Goal: Transaction & Acquisition: Obtain resource

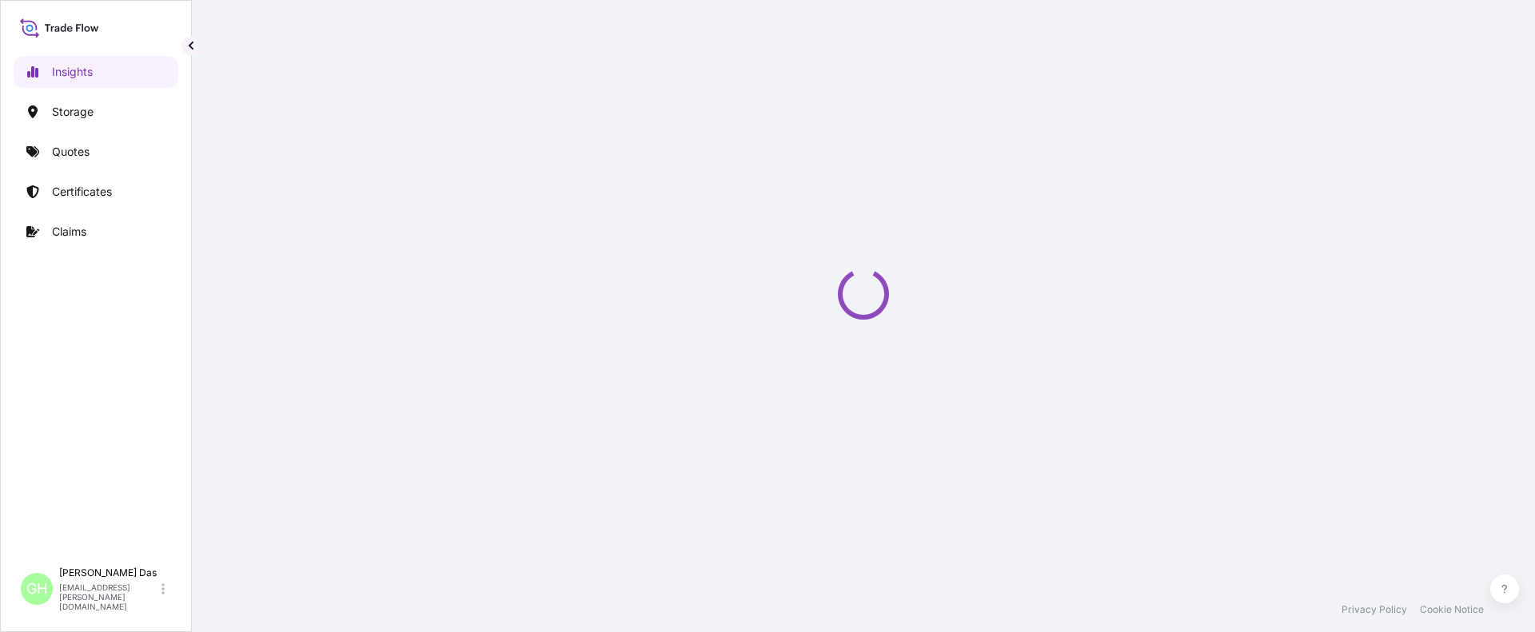
select select "2025"
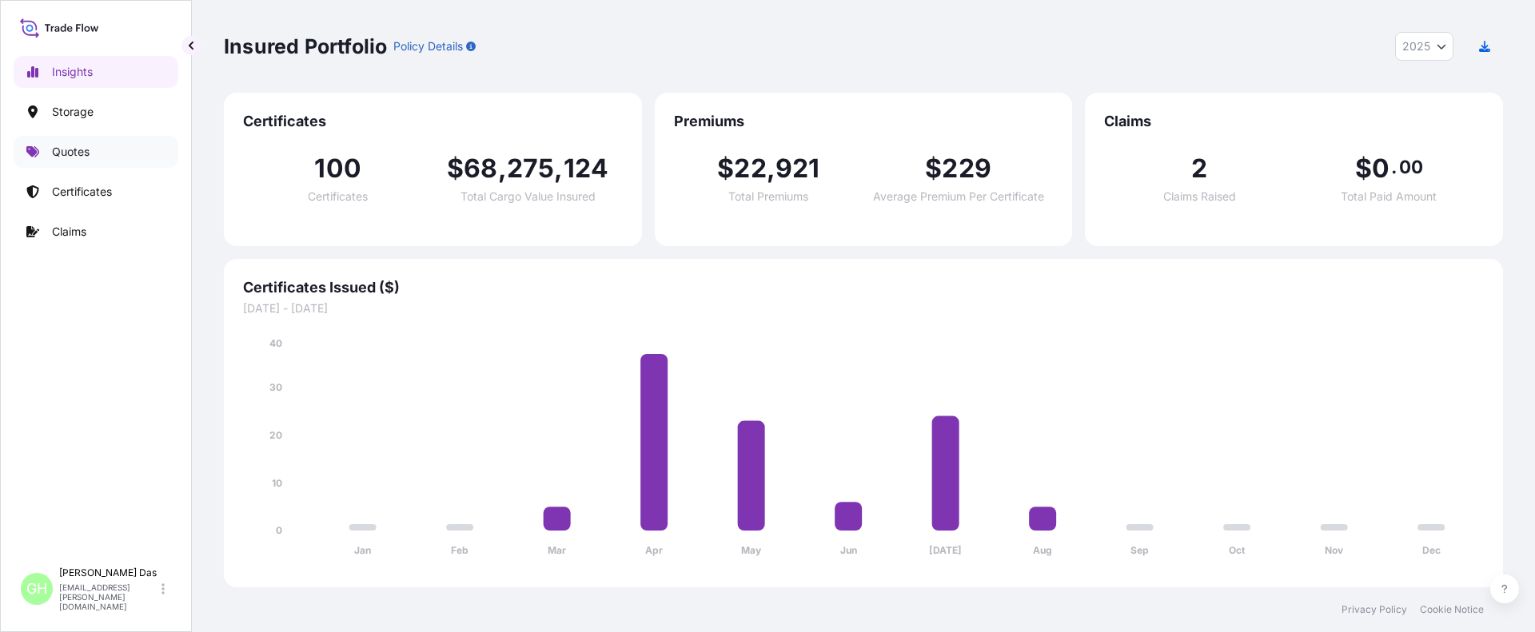
click at [74, 157] on p "Quotes" at bounding box center [71, 152] width 38 height 16
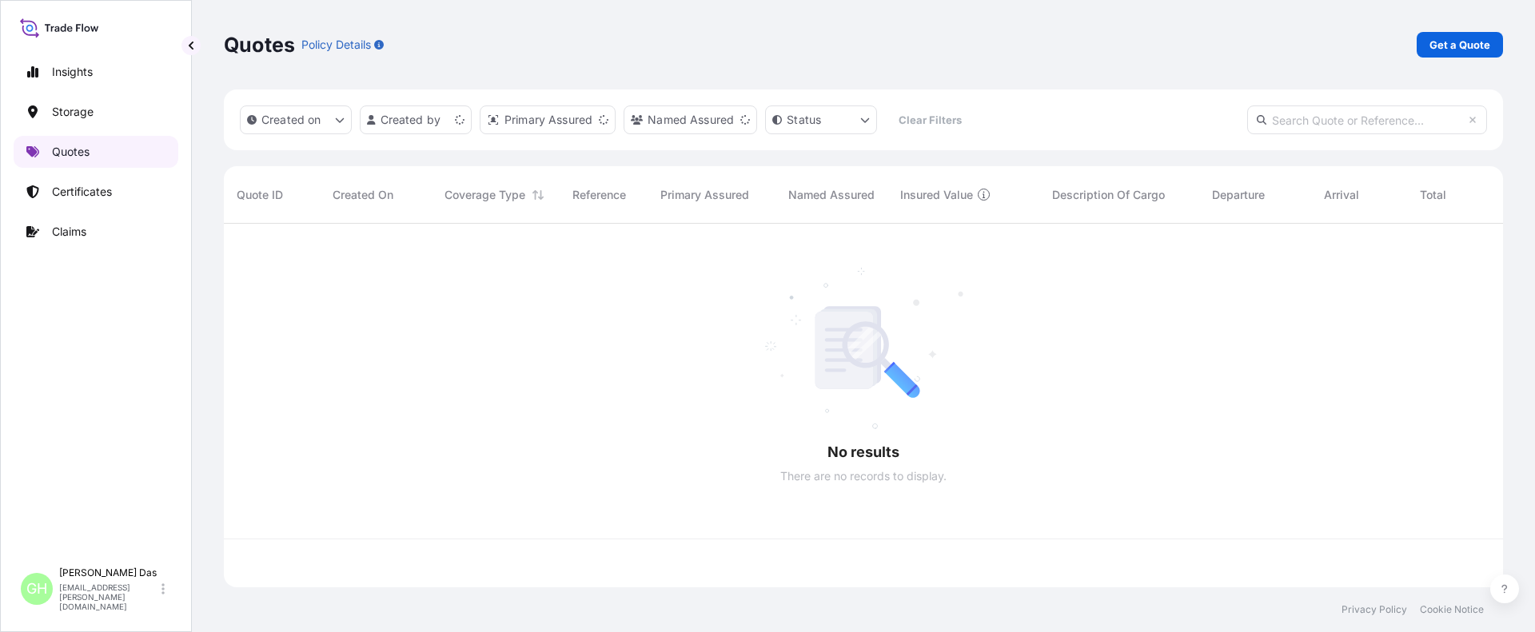
scroll to position [360, 1267]
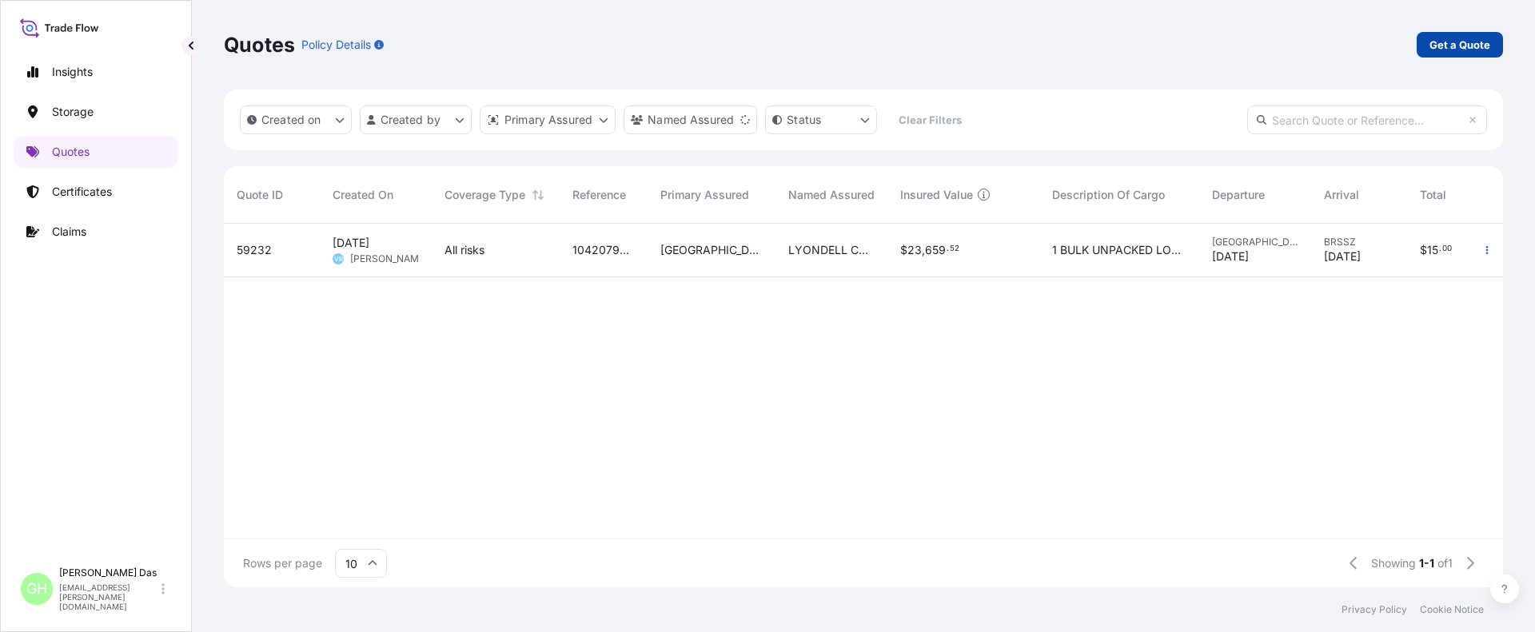
click at [1447, 53] on link "Get a Quote" at bounding box center [1459, 45] width 86 height 26
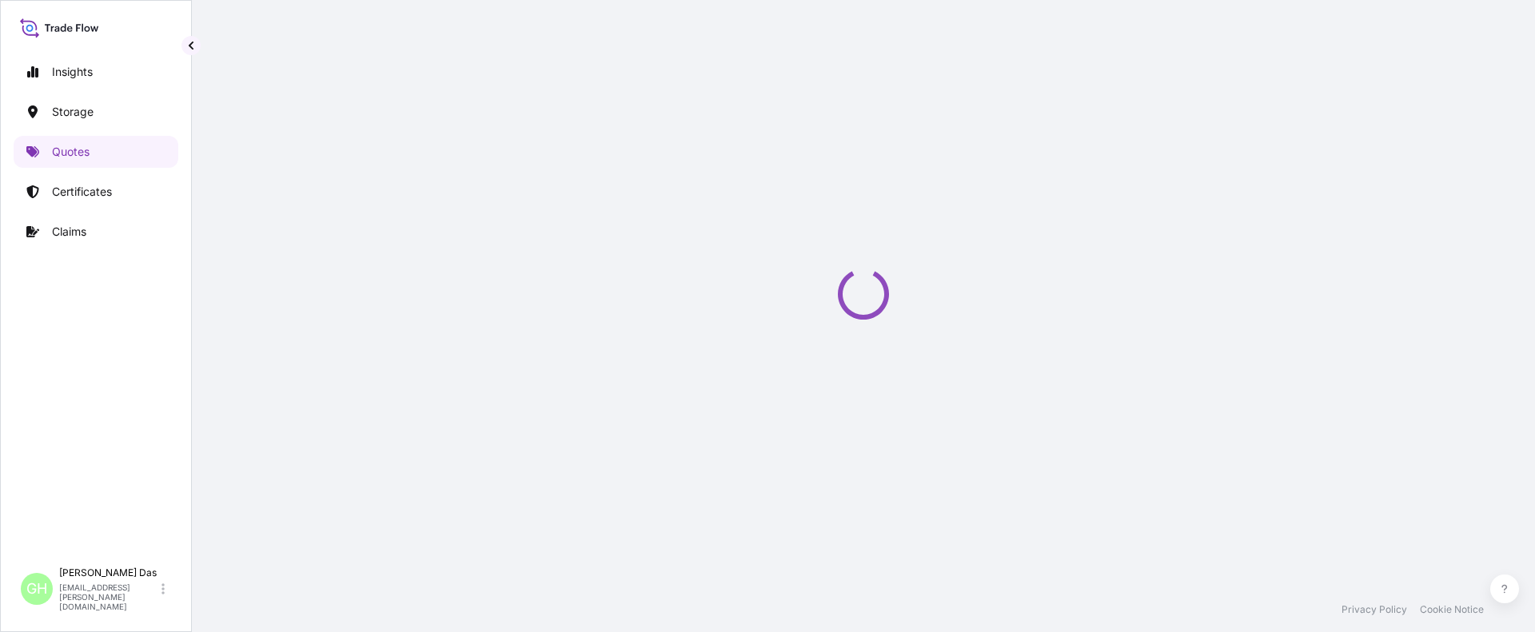
select select "Water"
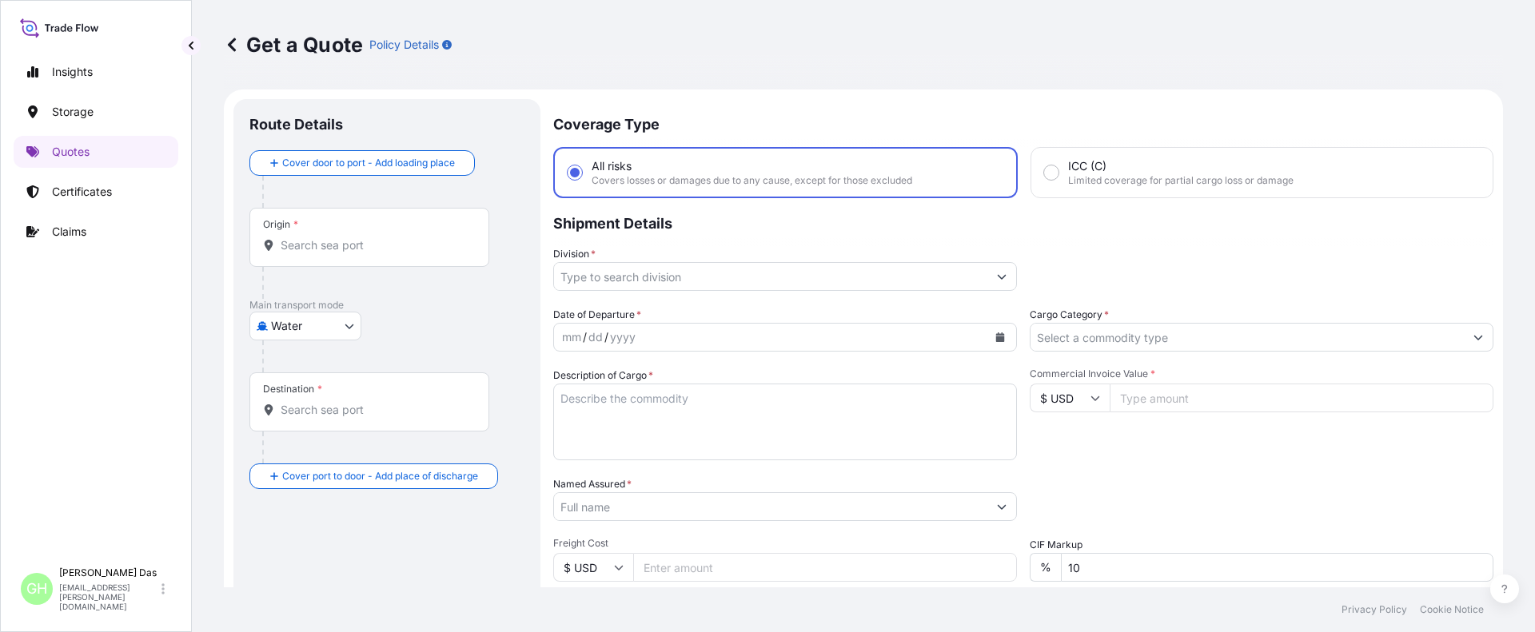
scroll to position [26, 0]
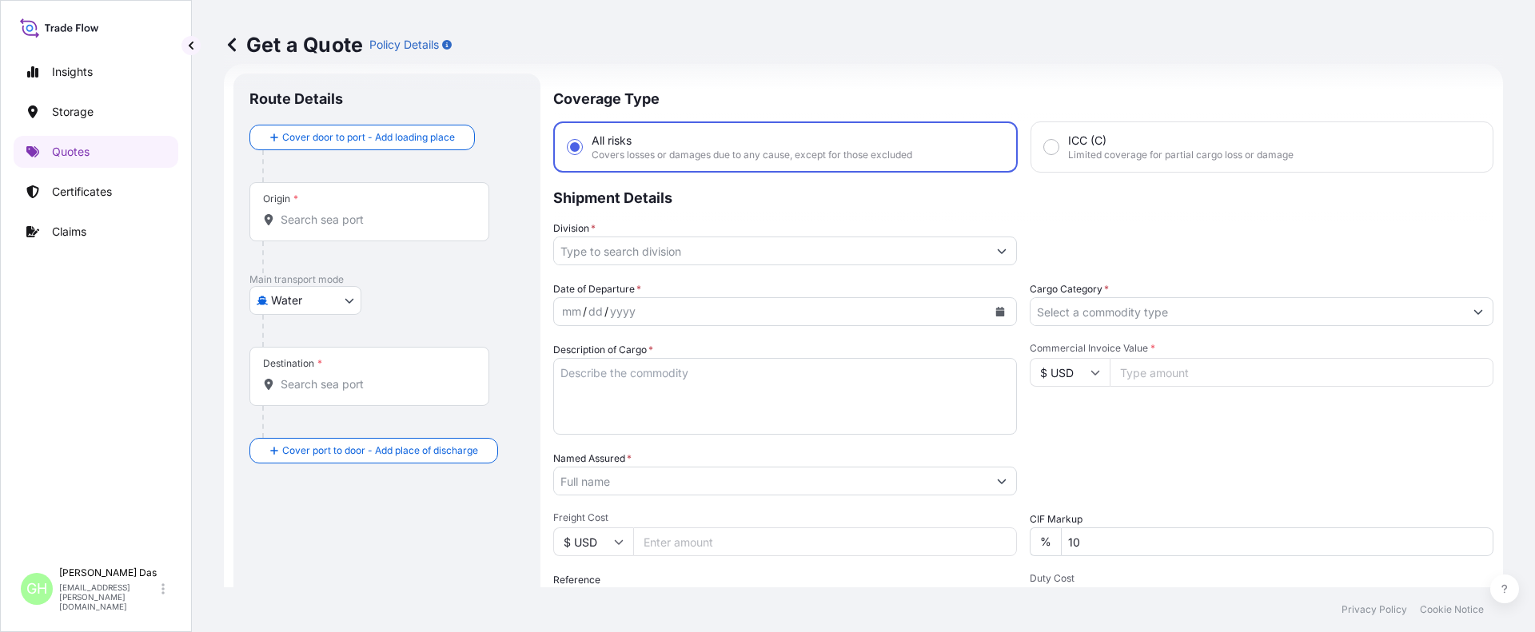
click at [379, 212] on input "Origin *" at bounding box center [375, 220] width 189 height 16
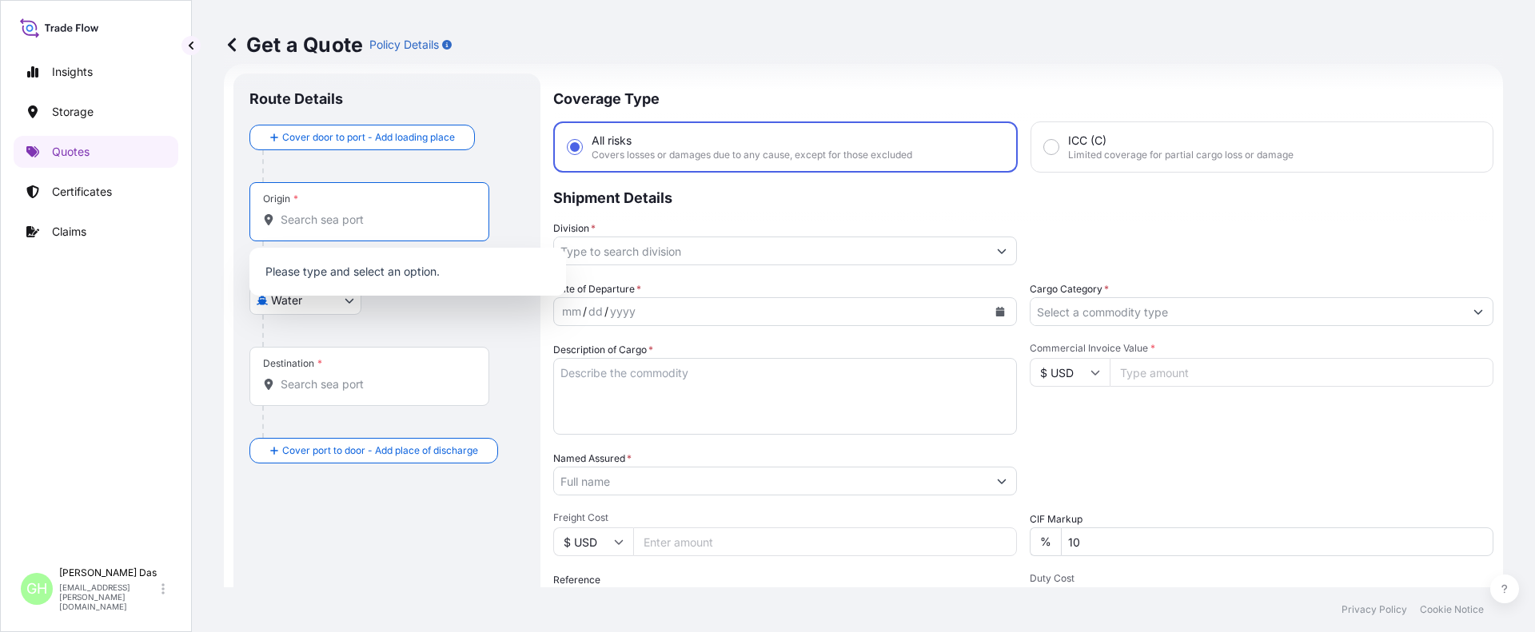
paste input "[GEOGRAPHIC_DATA], [GEOGRAPHIC_DATA]"
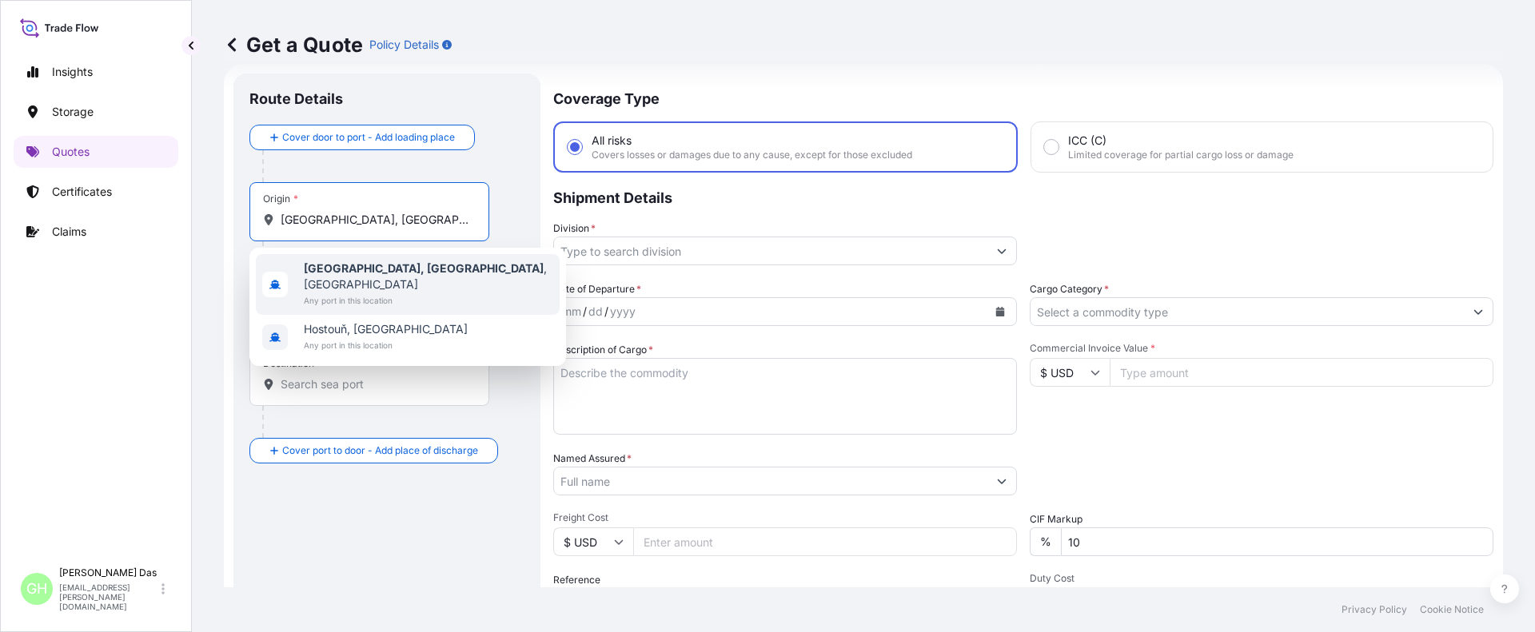
click at [391, 293] on span "Any port in this location" at bounding box center [428, 301] width 249 height 16
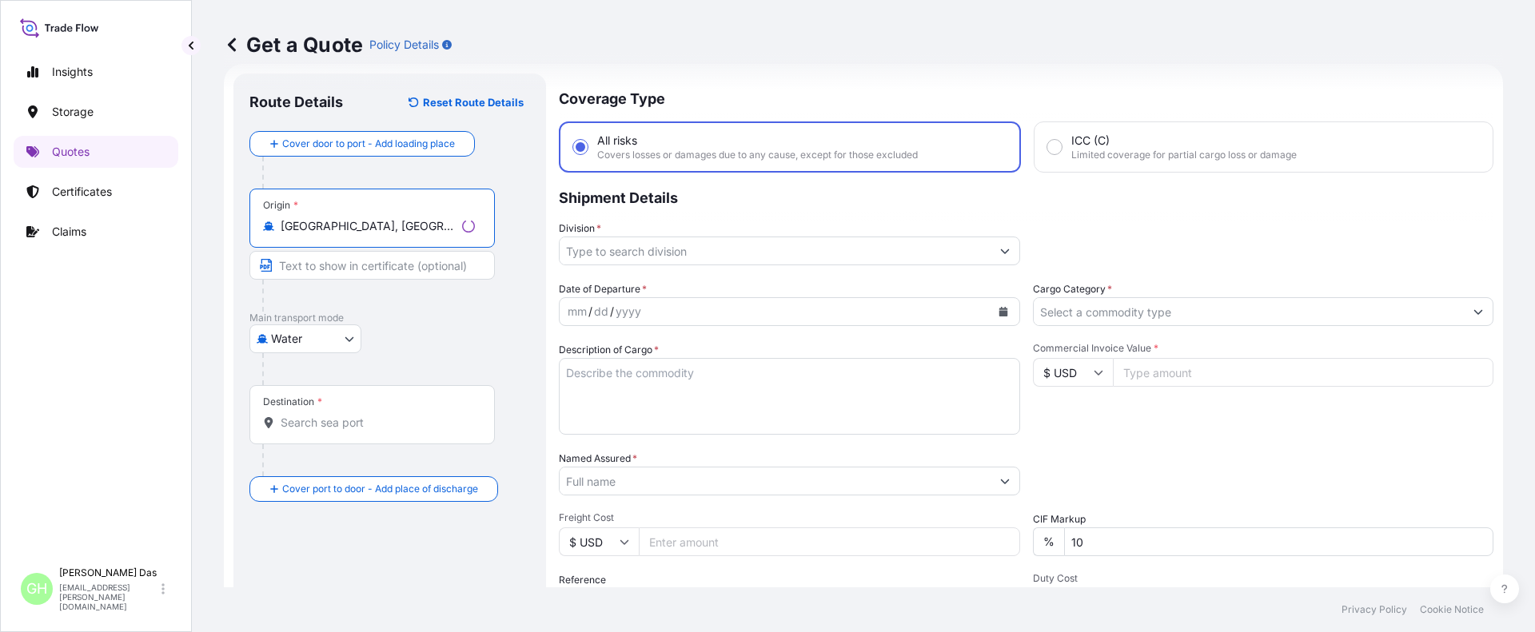
type input "[GEOGRAPHIC_DATA], [GEOGRAPHIC_DATA], [GEOGRAPHIC_DATA]"
click at [315, 426] on input "Destination *" at bounding box center [375, 423] width 189 height 16
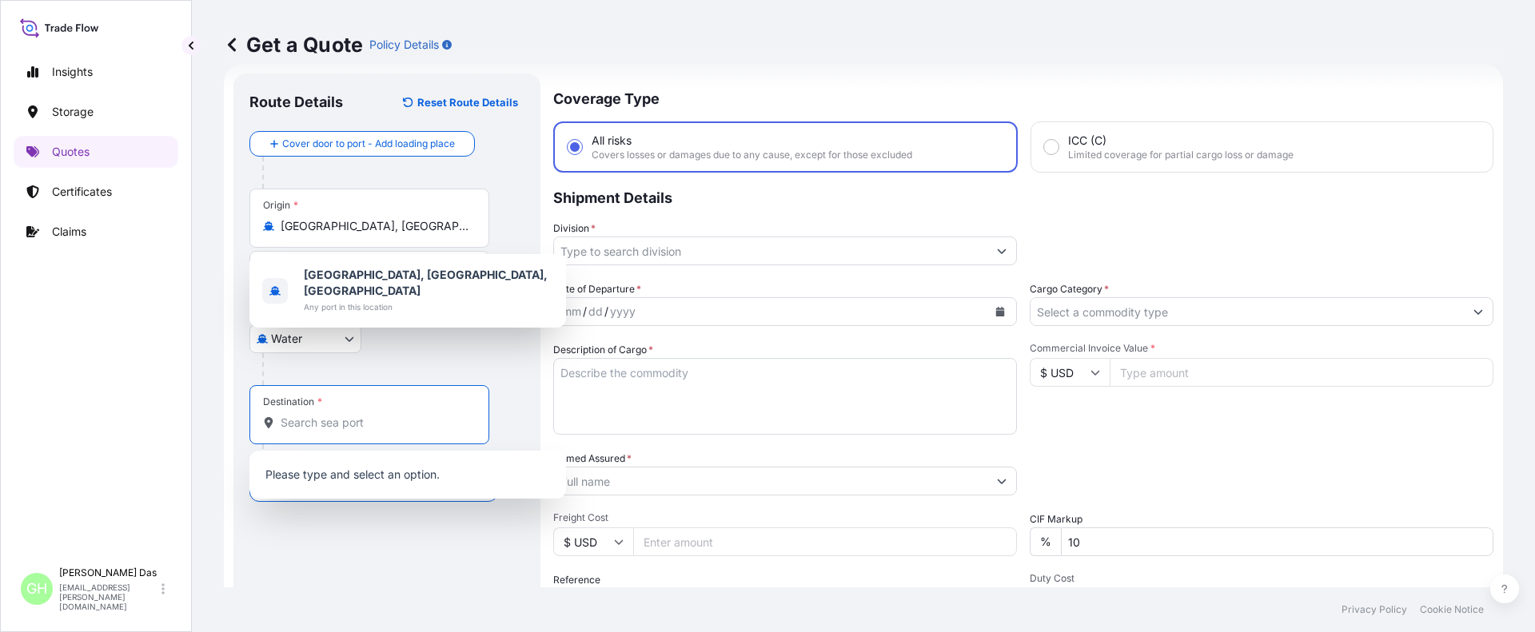
paste input "[GEOGRAPHIC_DATA], [GEOGRAPHIC_DATA]"
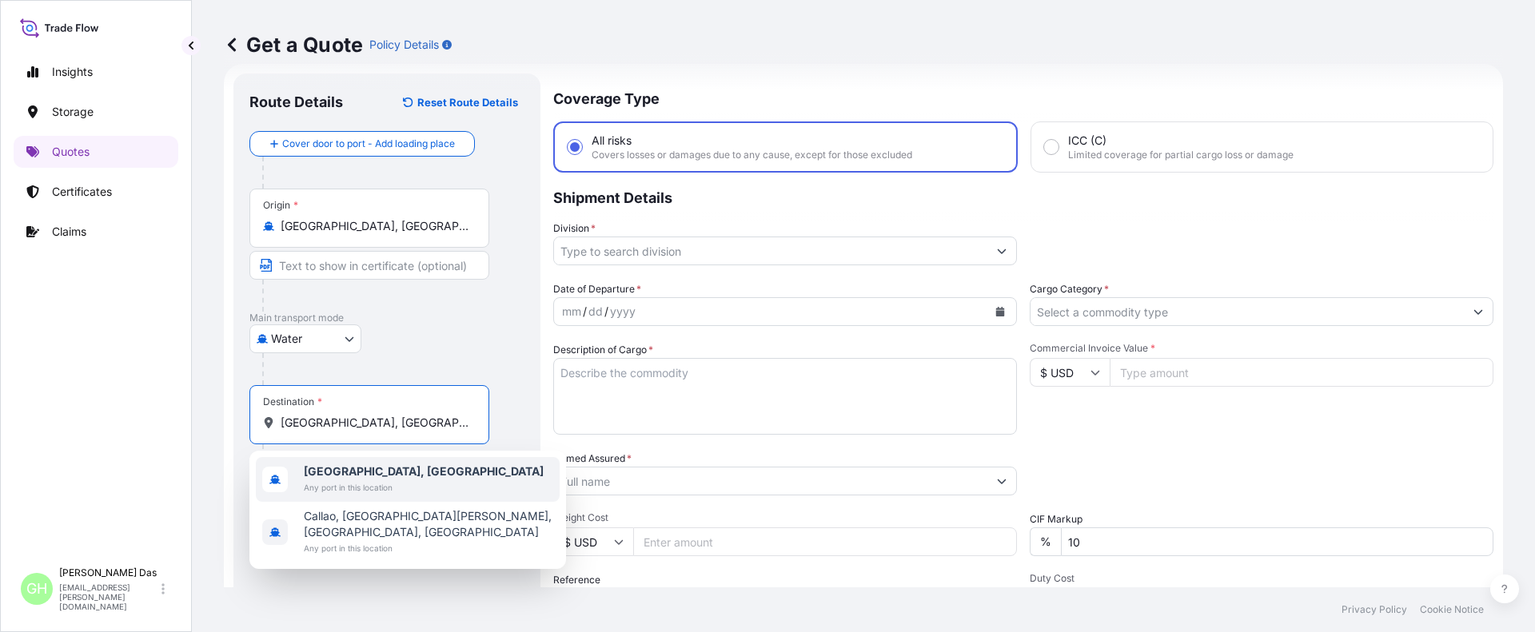
click at [353, 463] on div "[GEOGRAPHIC_DATA], [GEOGRAPHIC_DATA] Any port in this location" at bounding box center [408, 479] width 304 height 45
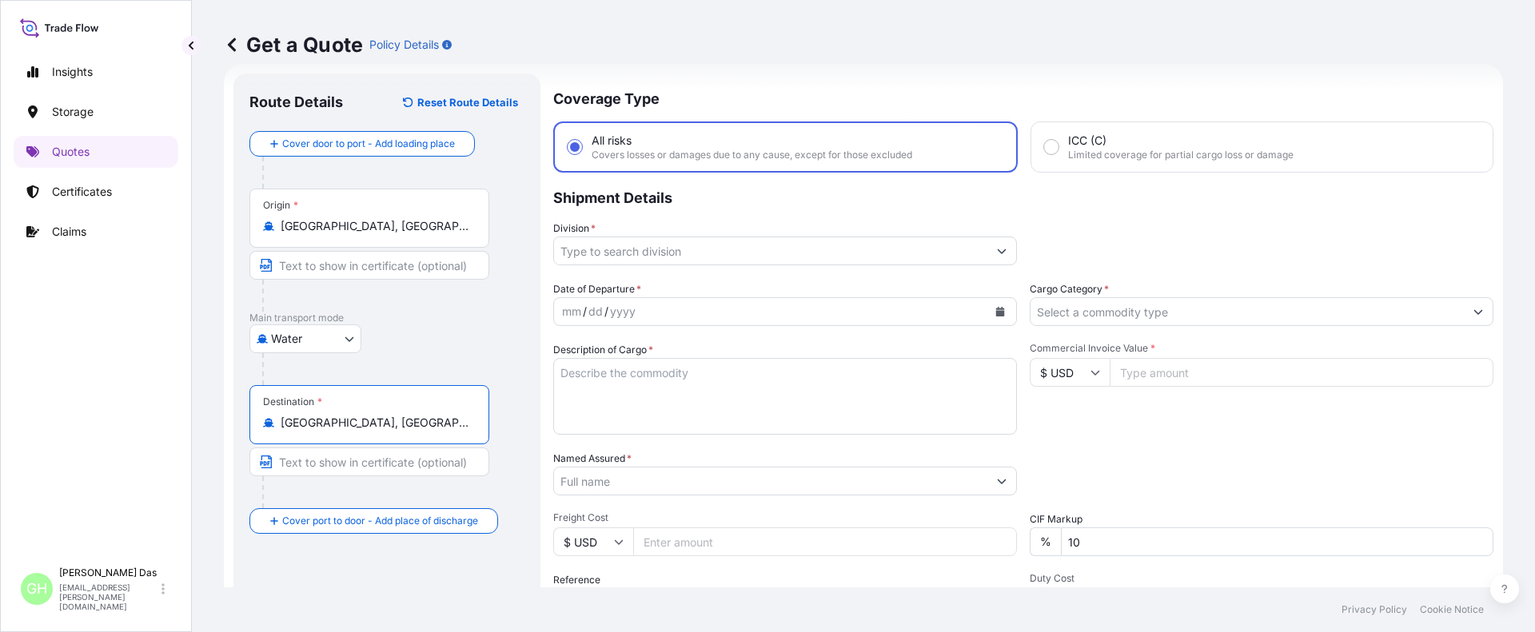
type input "[GEOGRAPHIC_DATA], [GEOGRAPHIC_DATA]"
click at [700, 244] on input "Division *" at bounding box center [770, 251] width 433 height 29
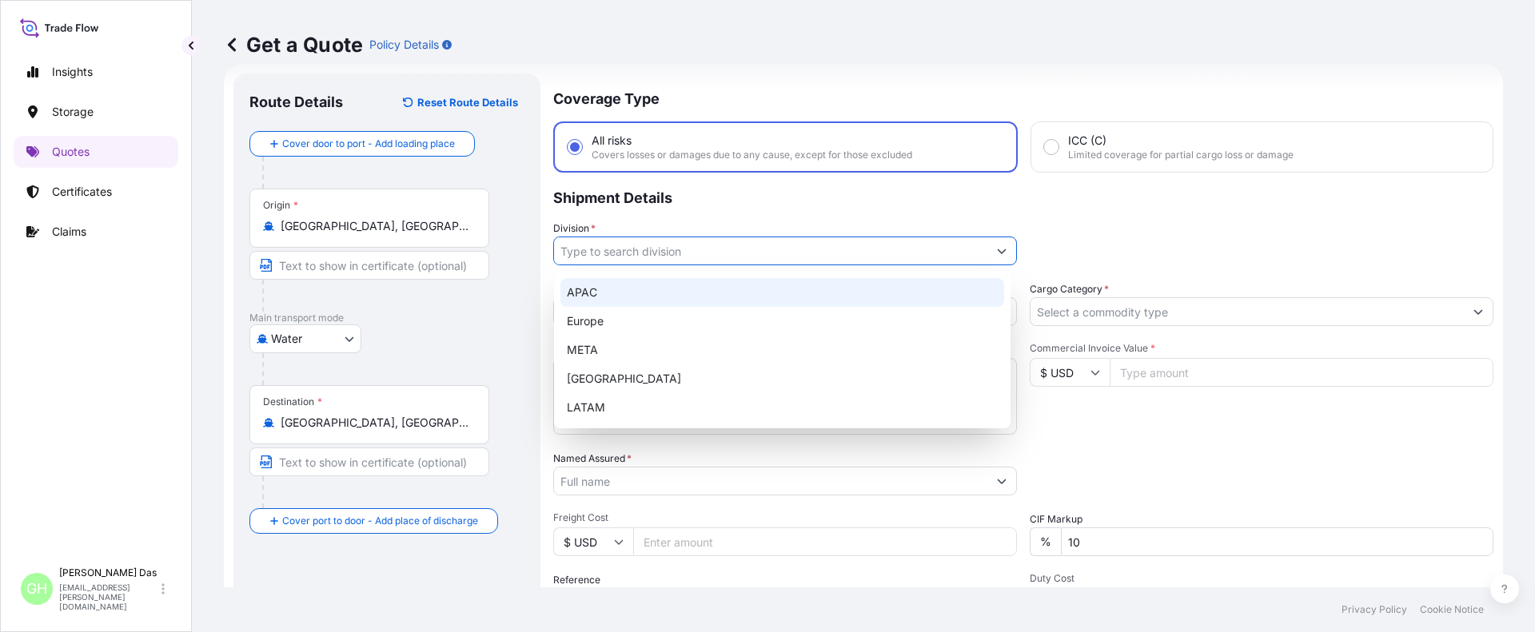
click at [589, 288] on div "APAC" at bounding box center [782, 292] width 444 height 29
type input "APAC"
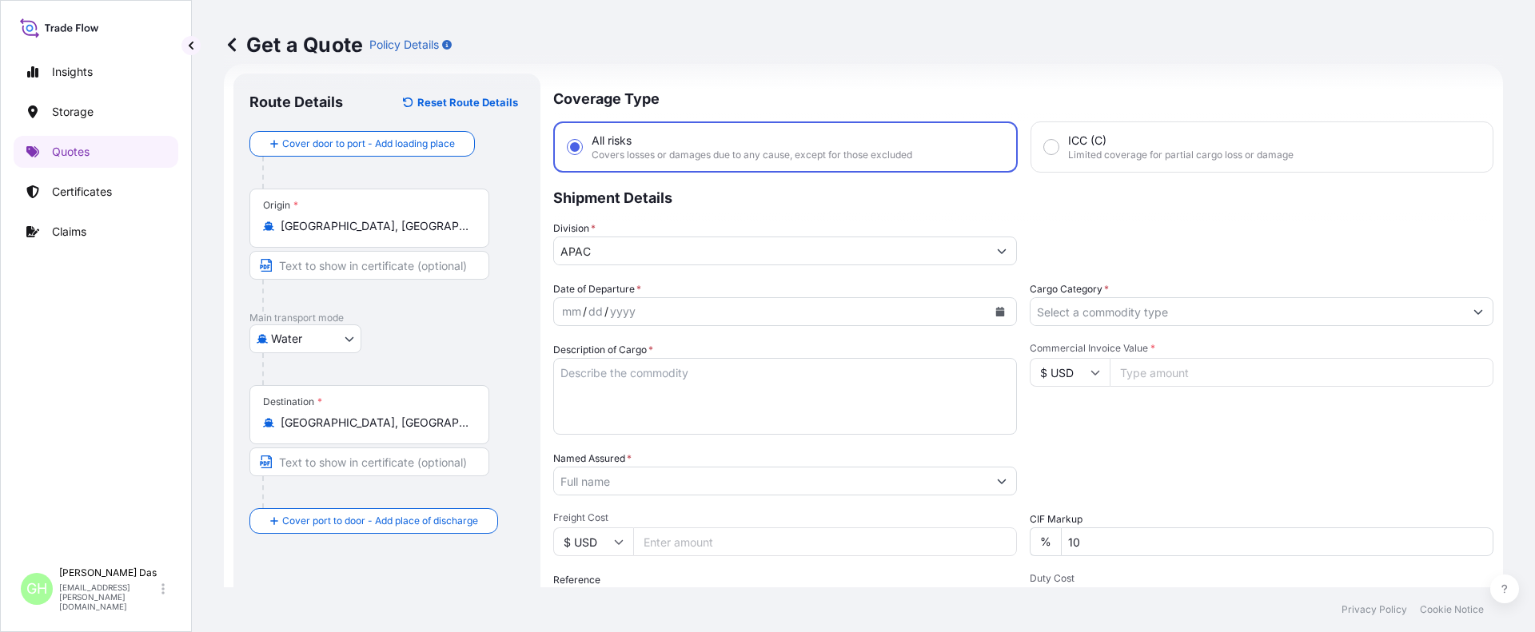
click at [963, 207] on p "Shipment Details" at bounding box center [1023, 197] width 940 height 48
click at [997, 314] on icon "Calendar" at bounding box center [1000, 312] width 9 height 10
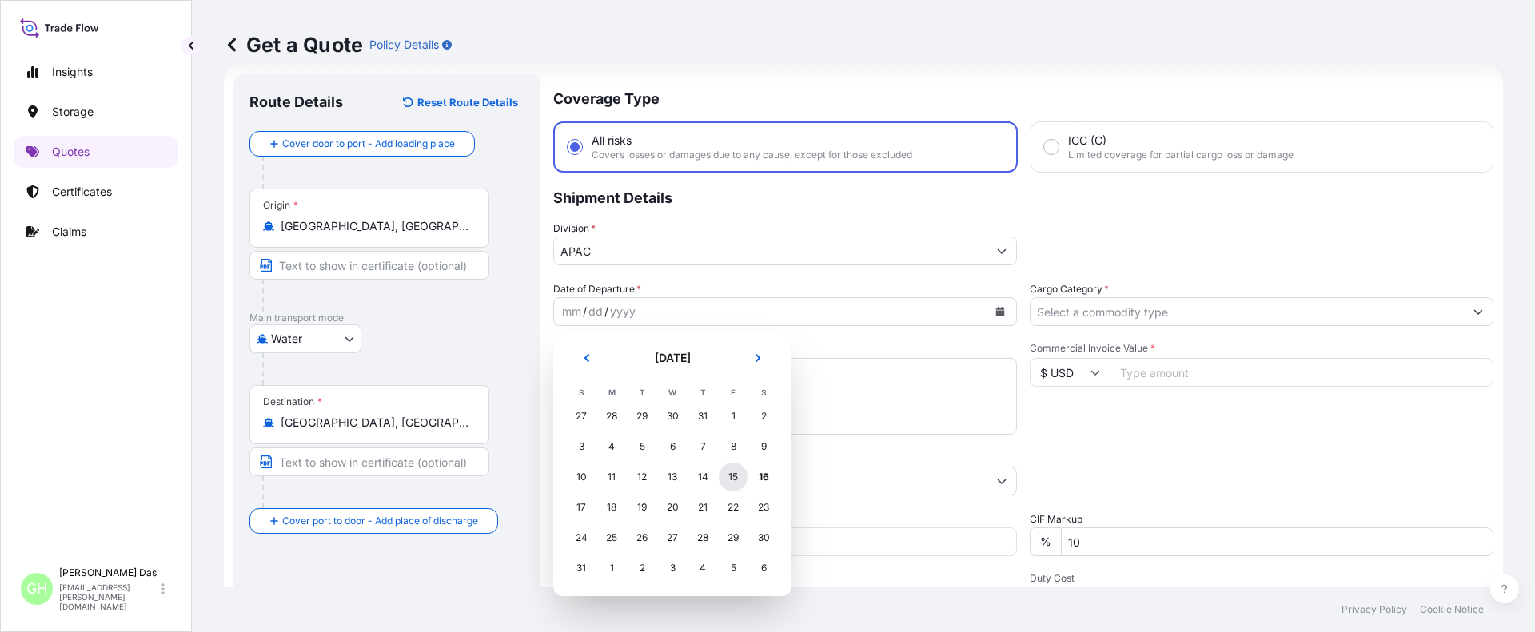
click at [734, 476] on div "15" at bounding box center [733, 477] width 29 height 29
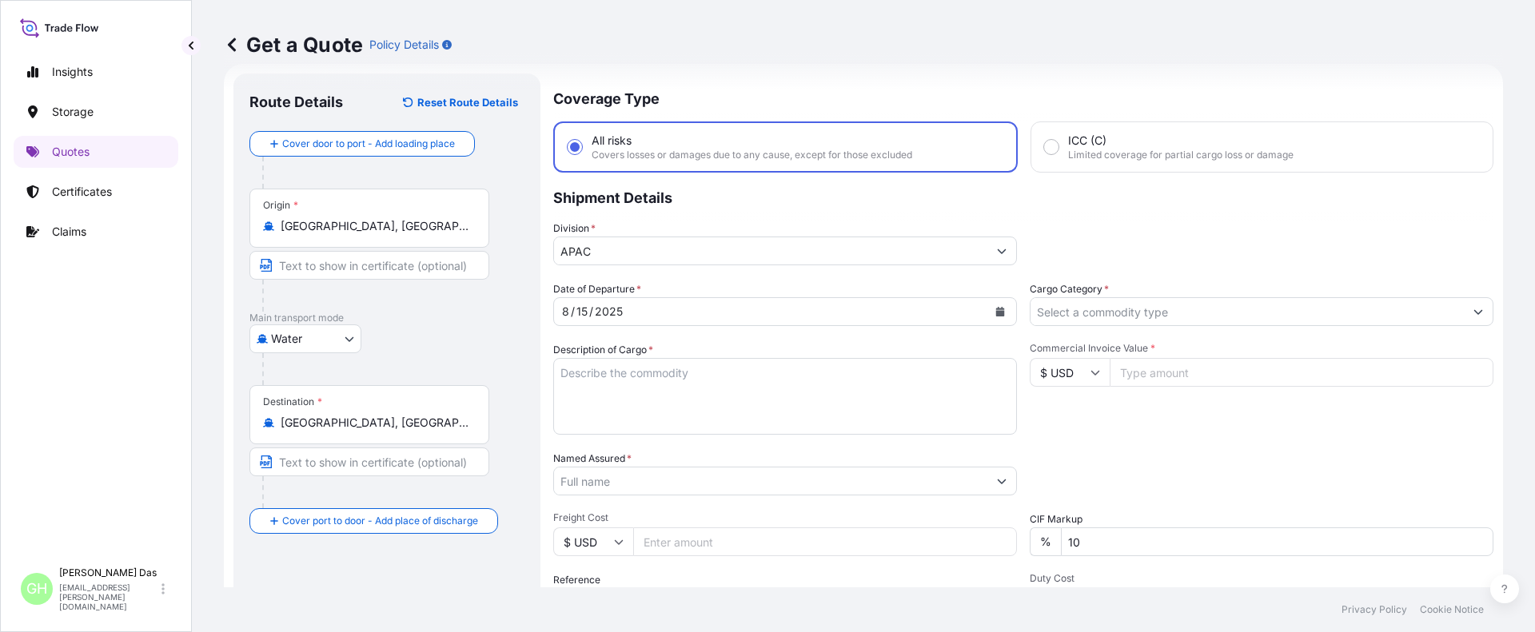
click at [113, 427] on div "Insights Storage Quotes Certificates Claims" at bounding box center [96, 301] width 165 height 518
click at [624, 393] on textarea "Description of Cargo *" at bounding box center [785, 396] width 464 height 77
paste textarea "BAGS LOADED ONTO 85 PALLETS LOADED INTO 5 40' CONTAINER(S) PETROTHENE NA321210,…"
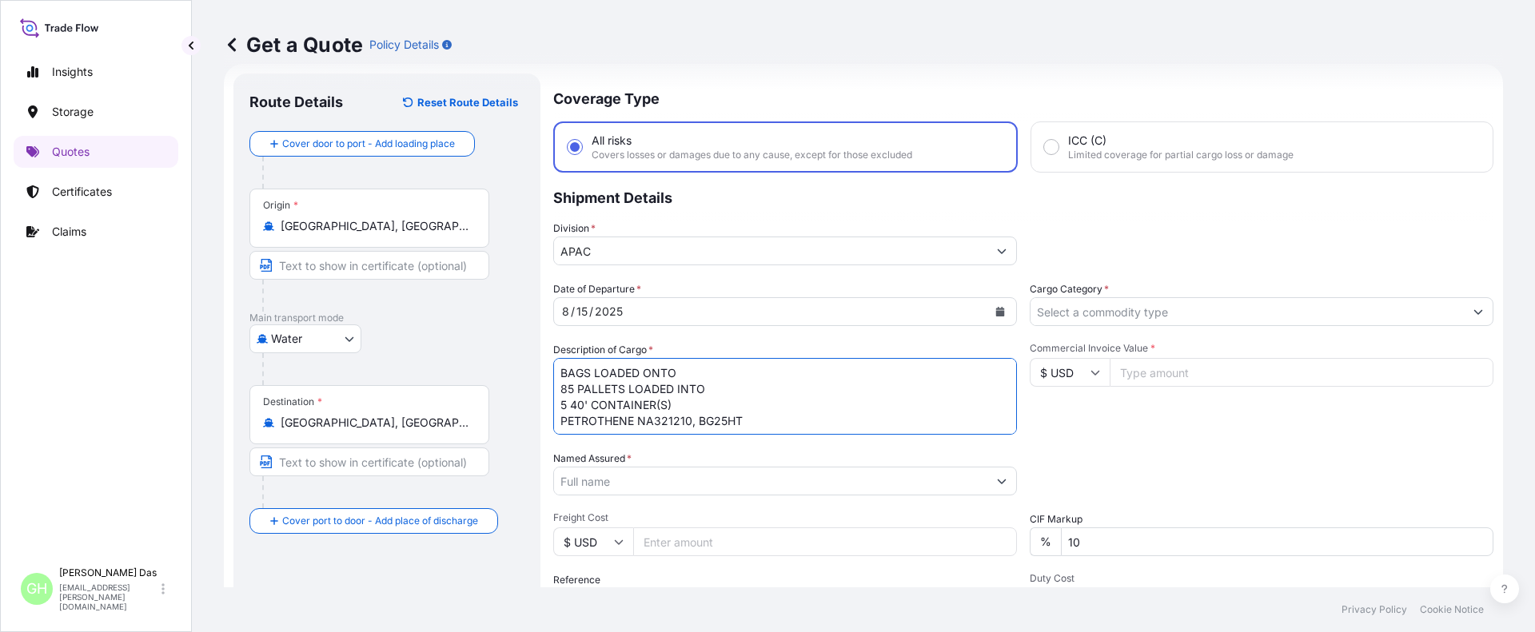
click at [564, 376] on textarea "BAGS LOADED ONTO 85 PALLETS LOADED INTO 5 40' CONTAINER(S) PETROTHENE NA321210,…" at bounding box center [785, 396] width 464 height 77
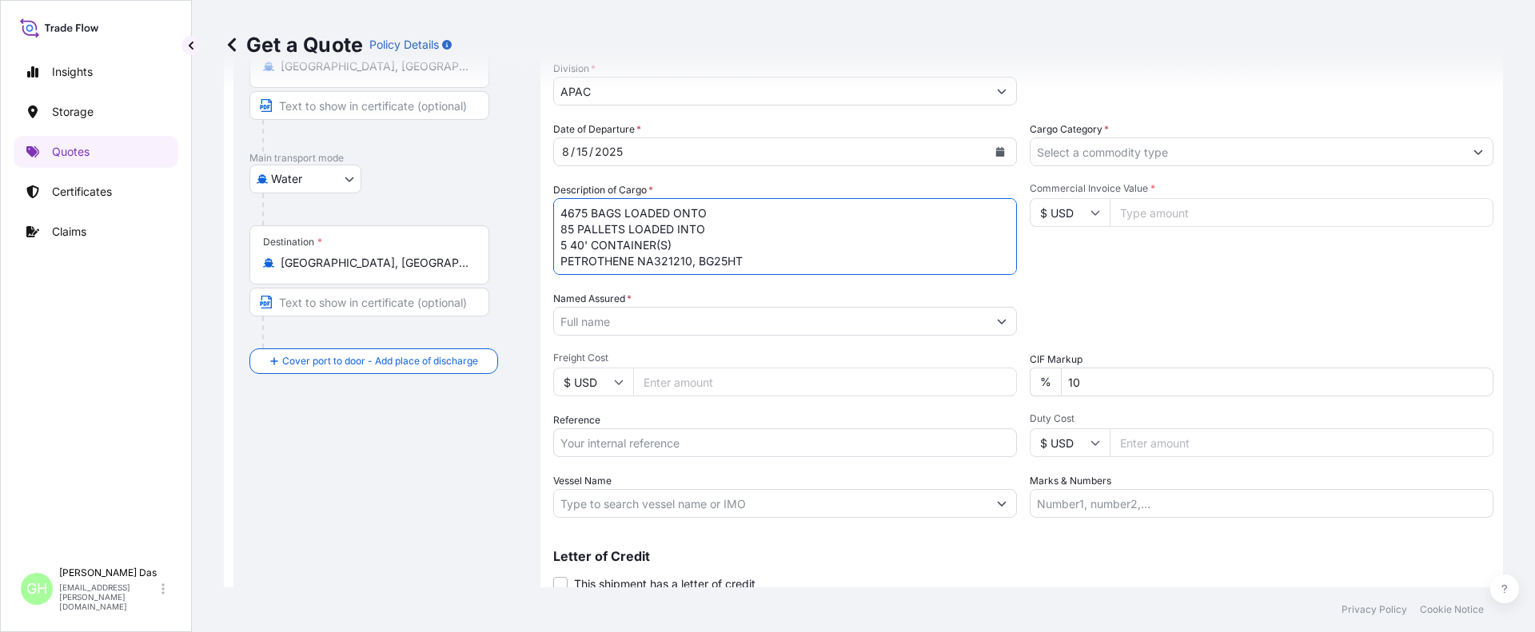
type textarea "4675 BAGS LOADED ONTO 85 PALLETS LOADED INTO 5 40' CONTAINER(S) PETROTHENE NA32…"
click at [16, 430] on div "Insights Storage Quotes Certificates Claims" at bounding box center [96, 301] width 165 height 518
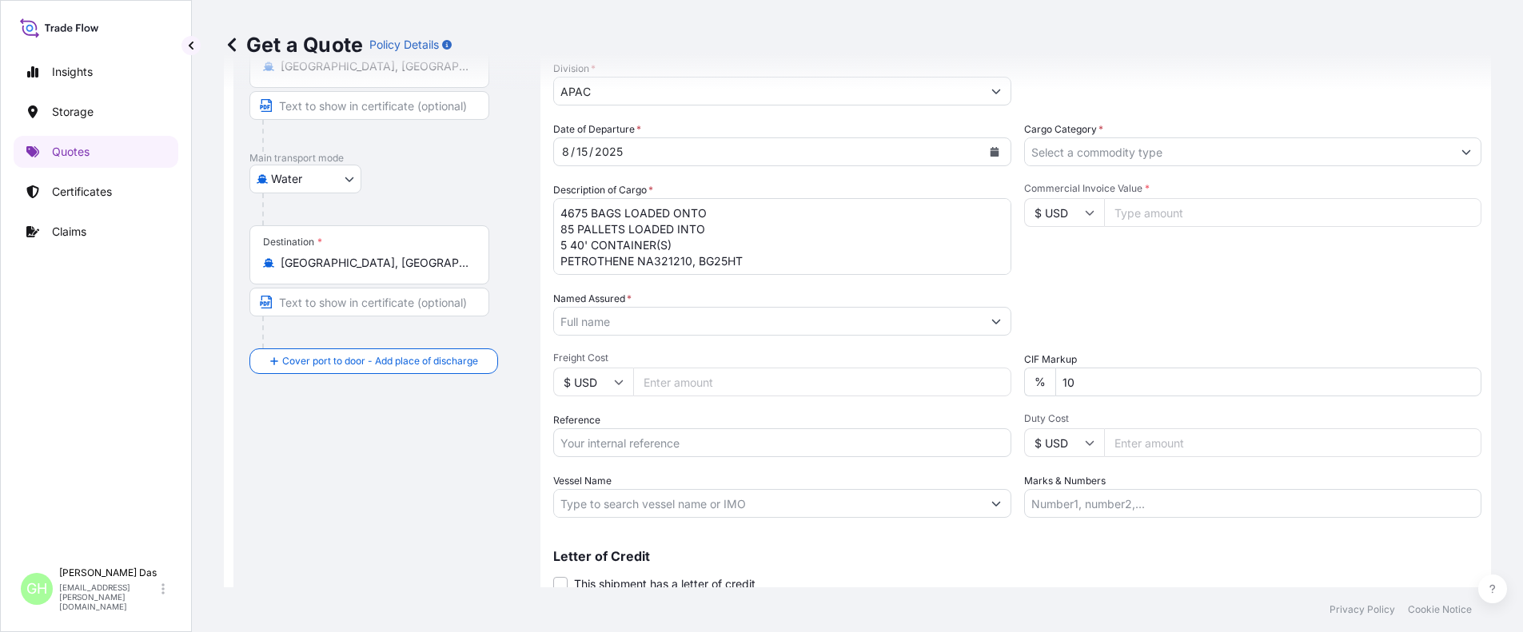
click at [665, 309] on input "Named Assured *" at bounding box center [768, 321] width 428 height 29
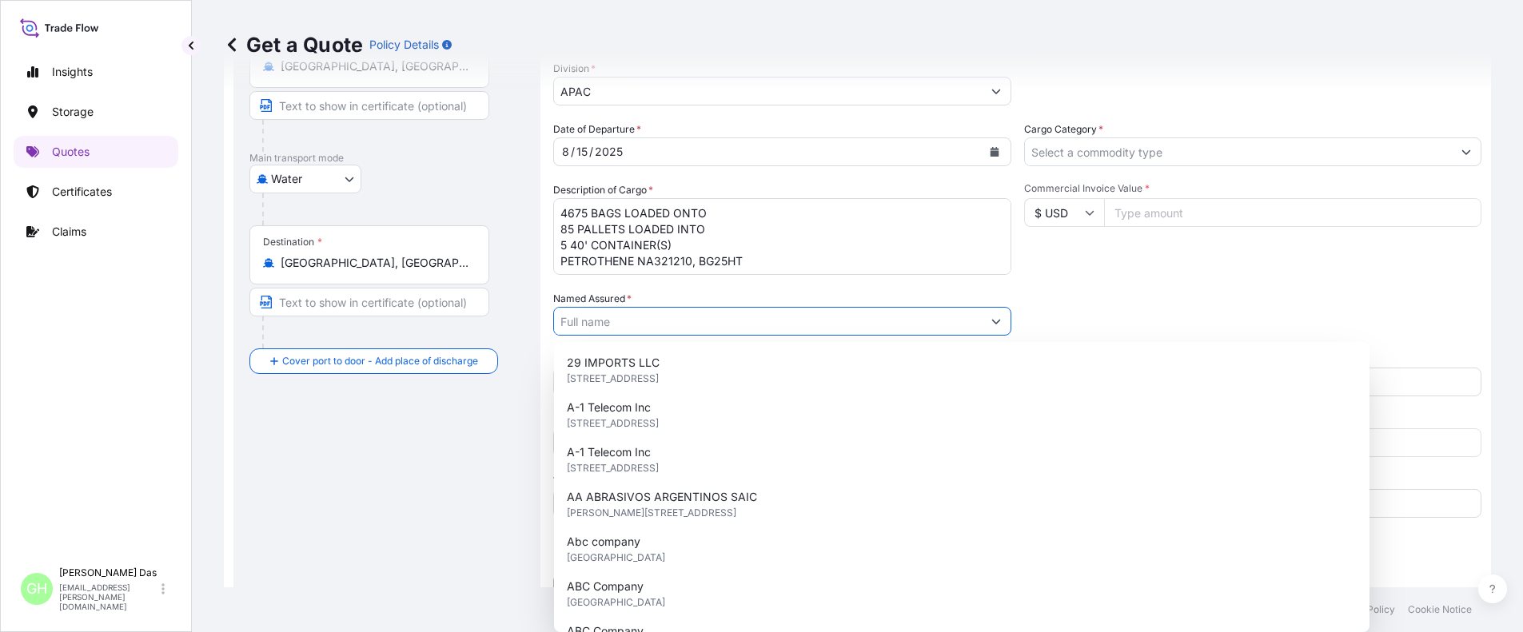
click at [644, 316] on input "Named Assured *" at bounding box center [768, 321] width 428 height 29
paste input "EQUISTAR CHEMICALS, LP"
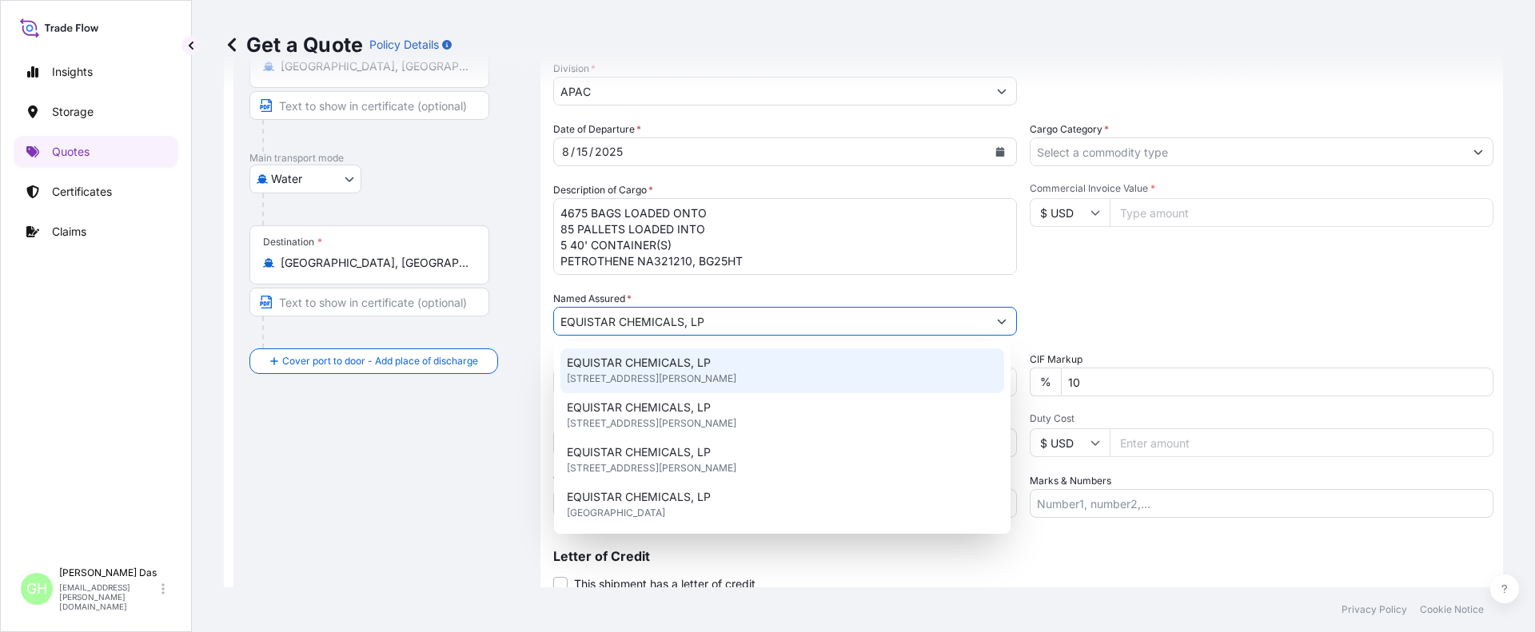
click at [716, 369] on div "EQUISTAR CHEMICALS, LP [STREET_ADDRESS][PERSON_NAME], HOUSTON, [GEOGRAPHIC_DATA]" at bounding box center [782, 370] width 444 height 45
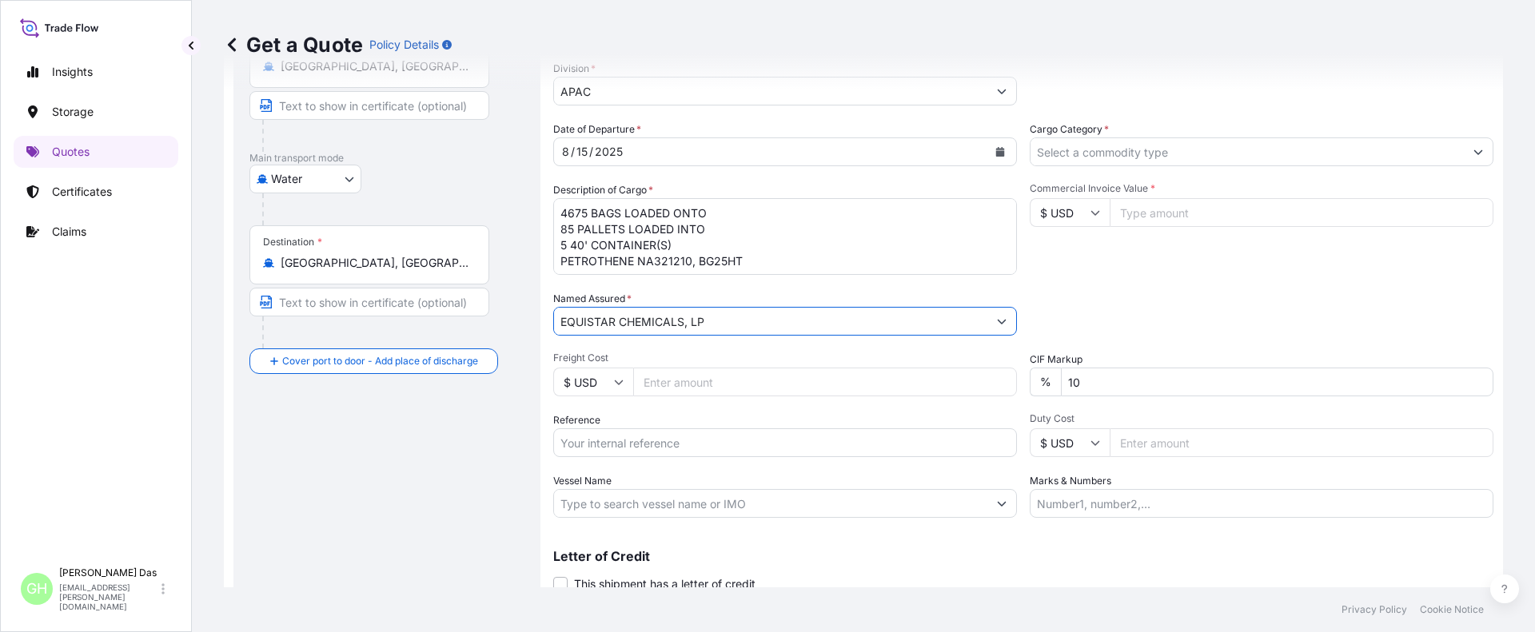
click at [752, 322] on input "EQUISTAR CHEMICALS, LP" at bounding box center [770, 321] width 433 height 29
type input "EQUISTAR CHEMICALS, LP"
click at [58, 193] on p "Certificates" at bounding box center [82, 192] width 60 height 16
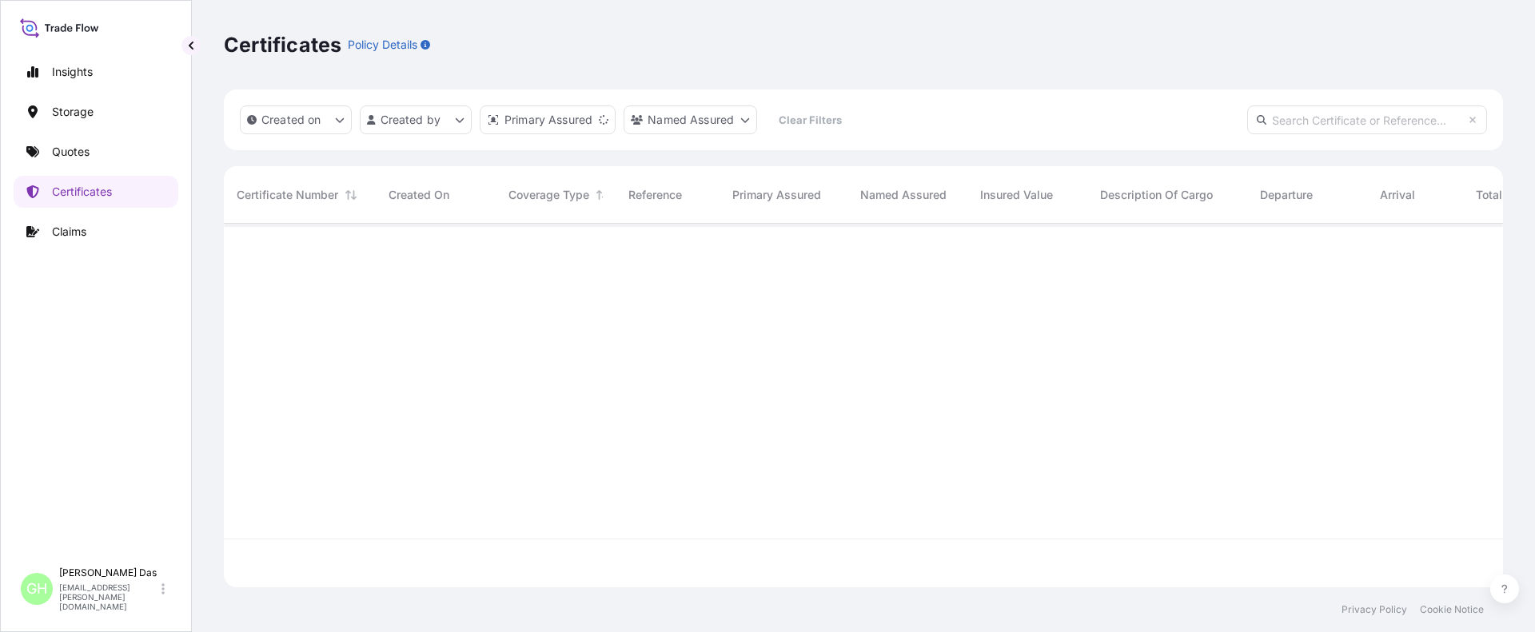
scroll to position [360, 1267]
click at [1327, 121] on input "text" at bounding box center [1367, 119] width 240 height 29
paste input "5012965821"
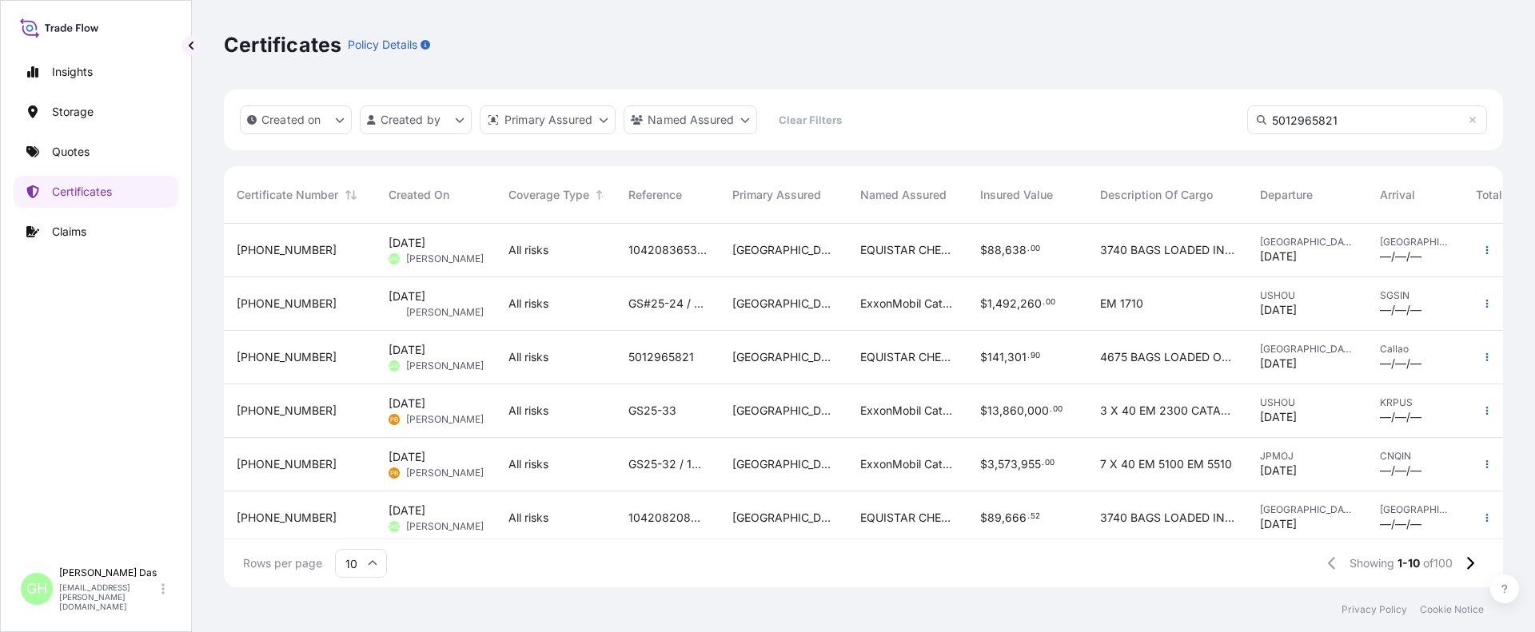
drag, startPoint x: 1346, startPoint y: 123, endPoint x: 1251, endPoint y: 123, distance: 95.1
click at [1251, 123] on input "5012965821" at bounding box center [1367, 119] width 240 height 29
paste input "10420839919"
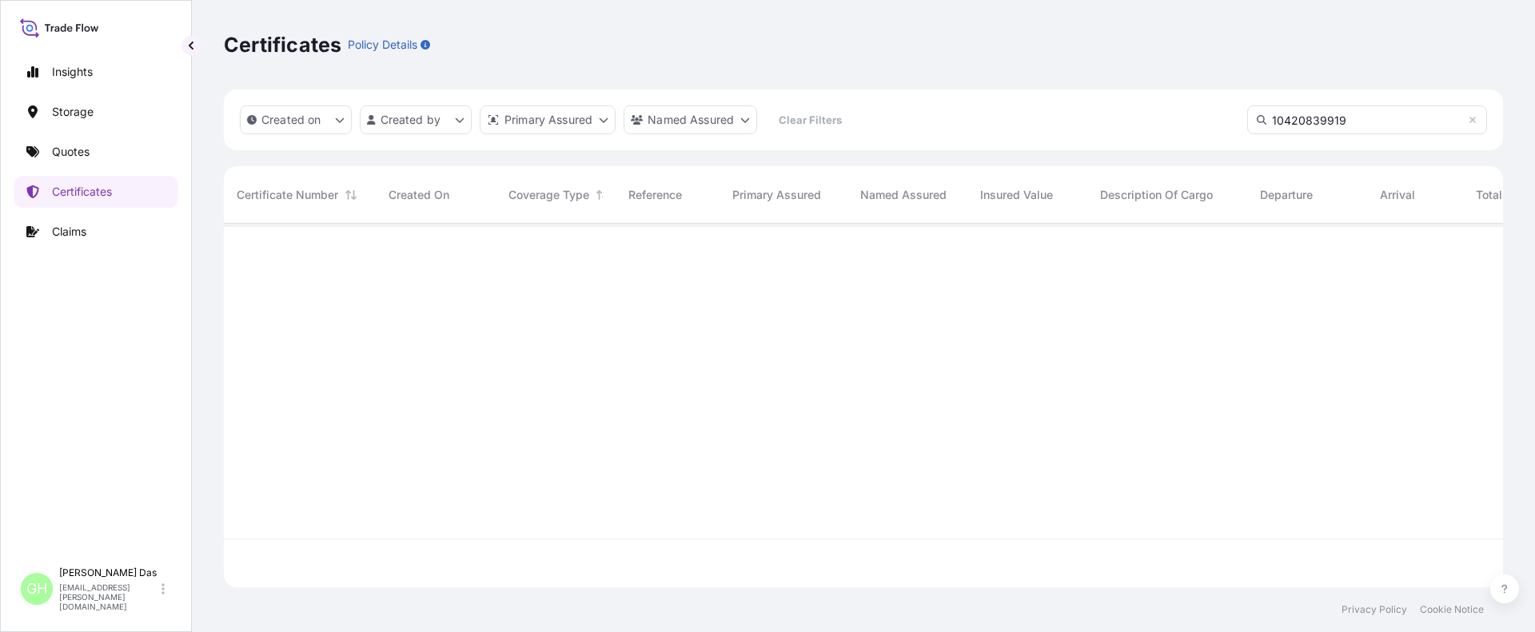
scroll to position [409, 1267]
click at [163, 486] on div "Insights Storage Quotes Certificates Claims" at bounding box center [96, 301] width 165 height 518
drag, startPoint x: 1268, startPoint y: 113, endPoint x: 1215, endPoint y: 121, distance: 53.4
click at [1215, 121] on div "Created on Created by Primary Assured Named Assured Clear Filters 10420839919" at bounding box center [863, 120] width 1279 height 61
paste input "5012965821"
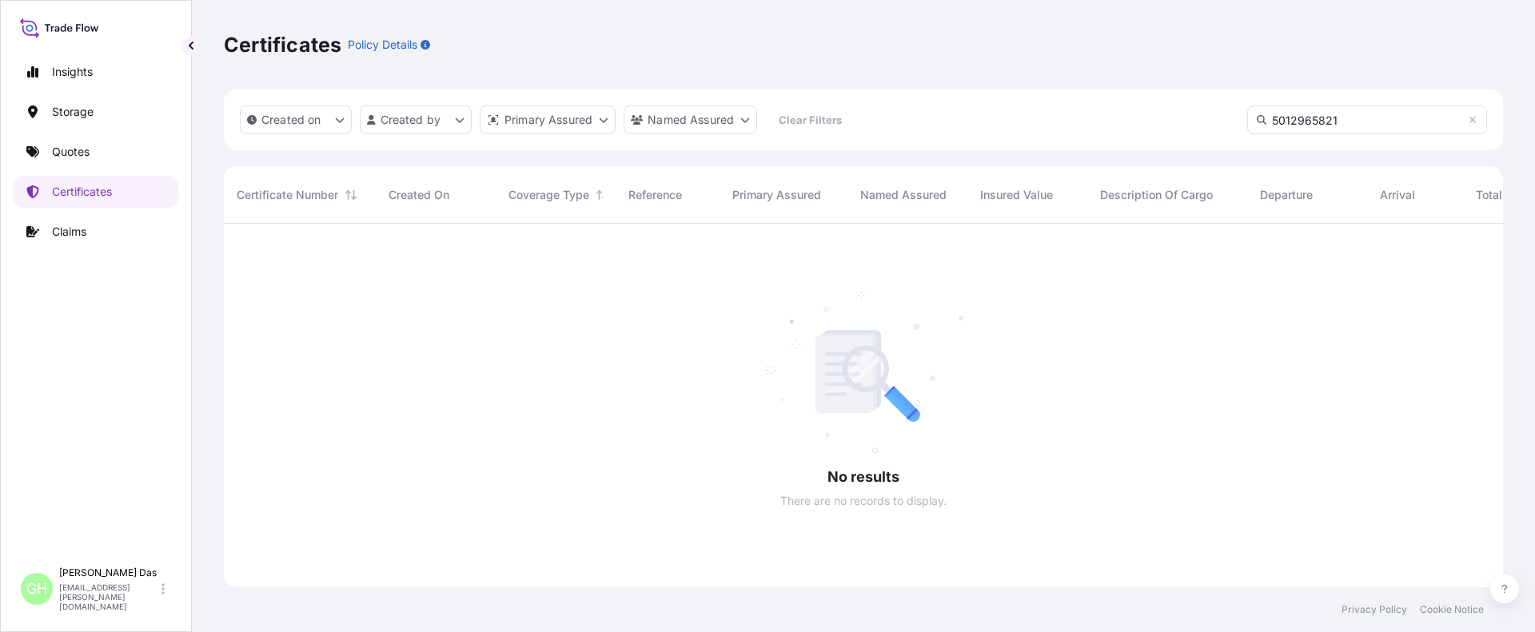
scroll to position [360, 1267]
type input "5012965821"
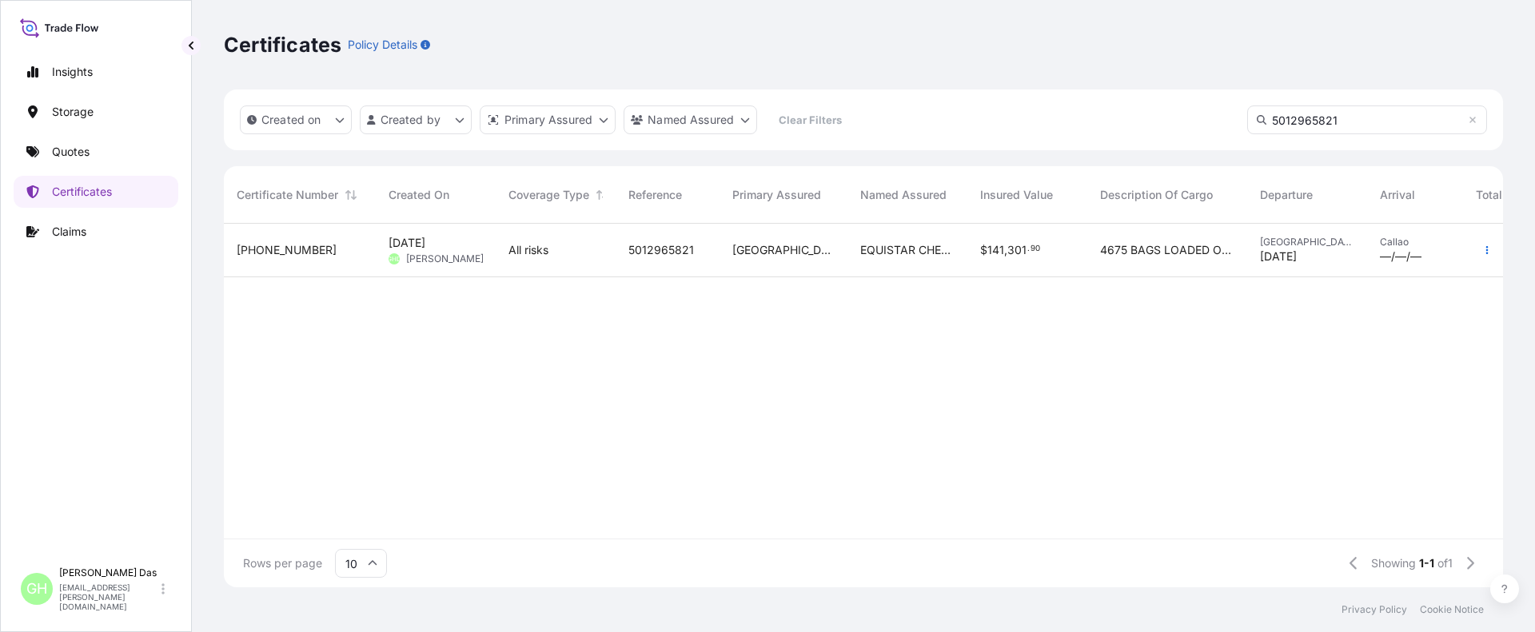
click at [269, 249] on span "[PHONE_NUMBER]" at bounding box center [287, 250] width 100 height 16
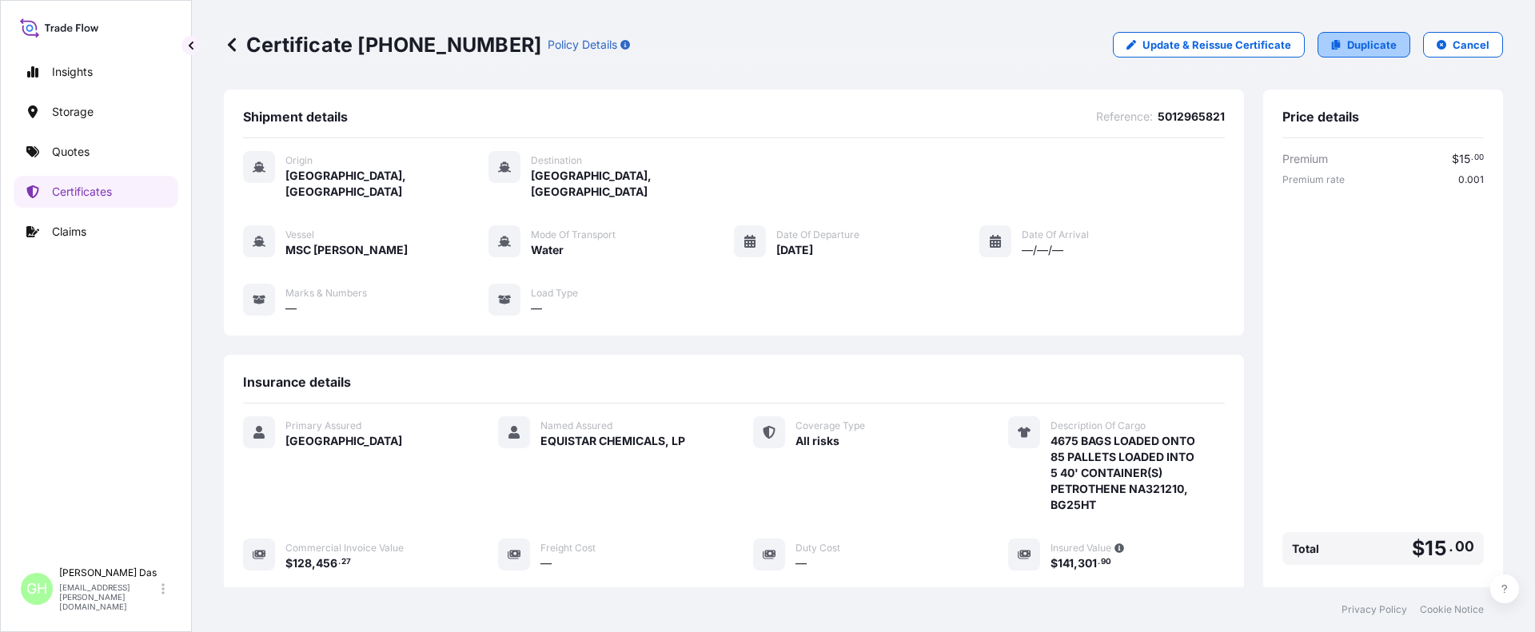
click at [1376, 42] on p "Duplicate" at bounding box center [1372, 45] width 50 height 16
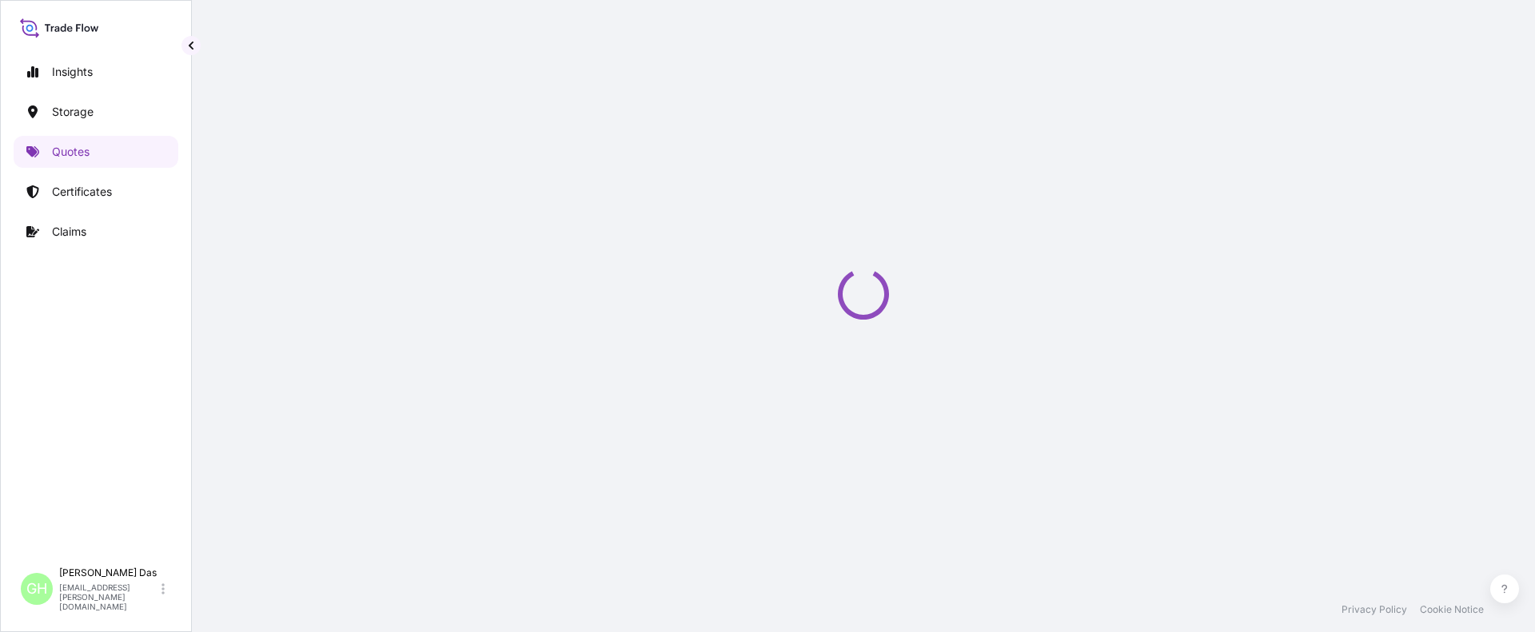
scroll to position [26, 0]
select select "Water"
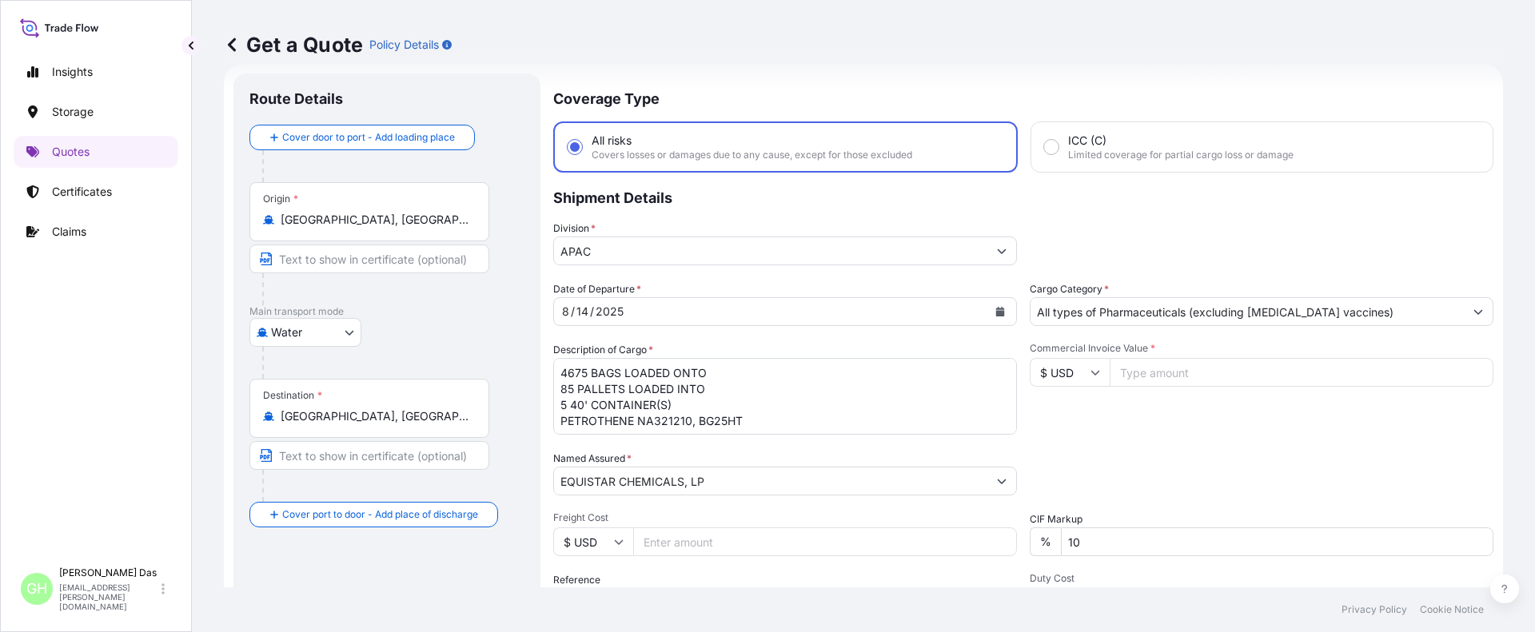
click at [129, 414] on div "Insights Storage Quotes Certificates Claims" at bounding box center [96, 301] width 165 height 518
click at [996, 307] on icon "Calendar" at bounding box center [1000, 312] width 9 height 10
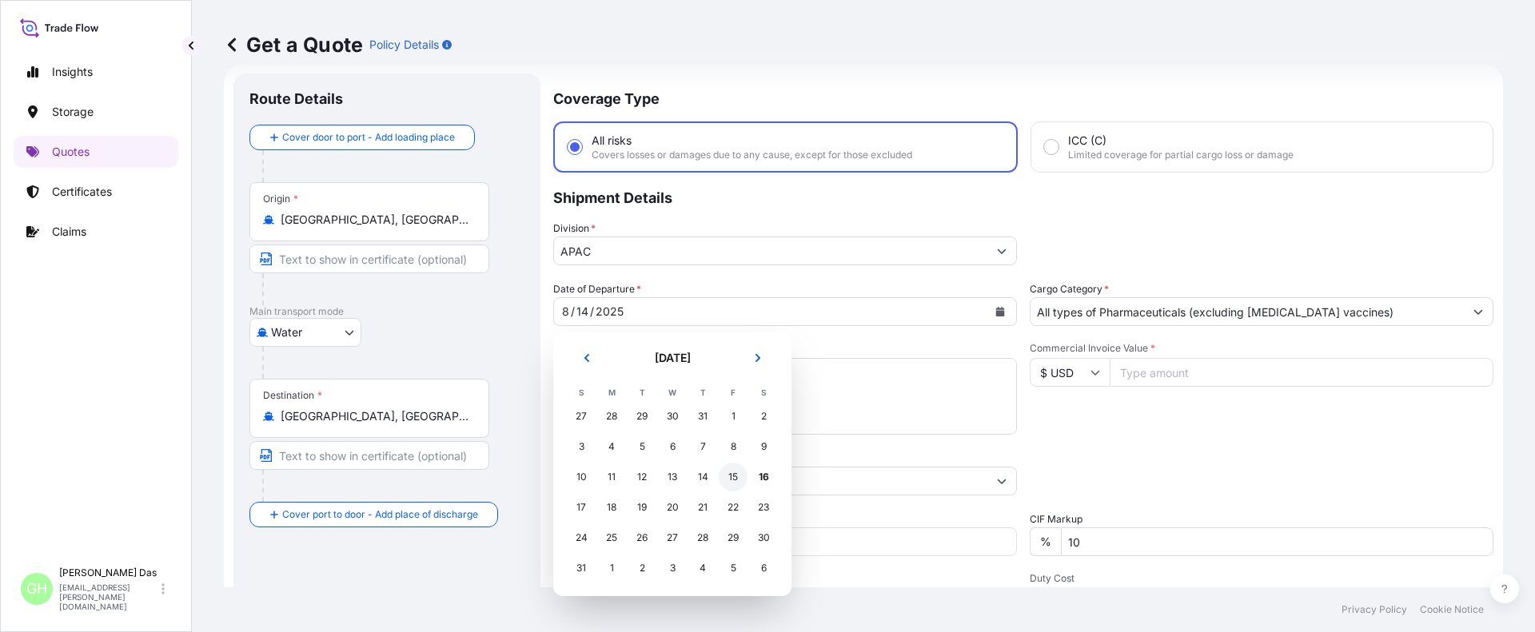
click at [734, 480] on div "15" at bounding box center [733, 477] width 29 height 29
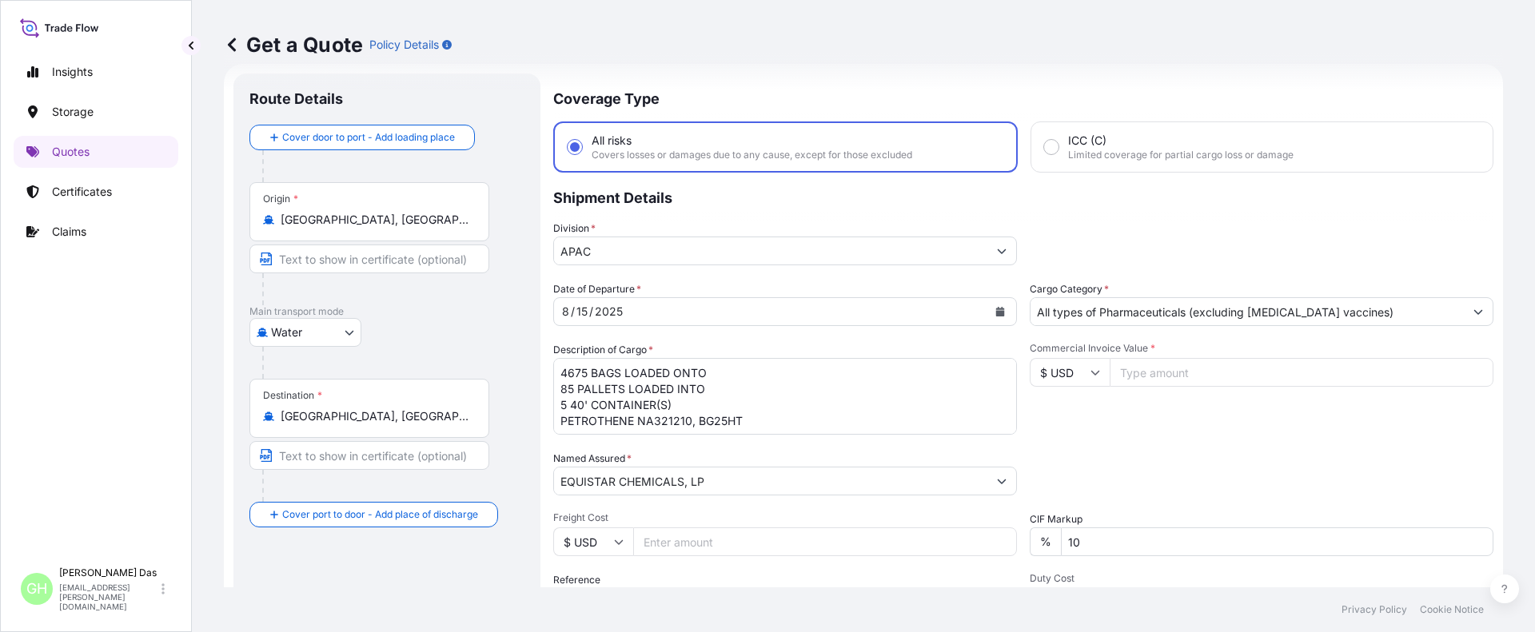
click at [1019, 74] on div "Get a Quote Policy Details" at bounding box center [863, 45] width 1279 height 90
click at [1418, 320] on input "All types of Pharmaceuticals (excluding [MEDICAL_DATA] vaccines)" at bounding box center [1246, 311] width 433 height 29
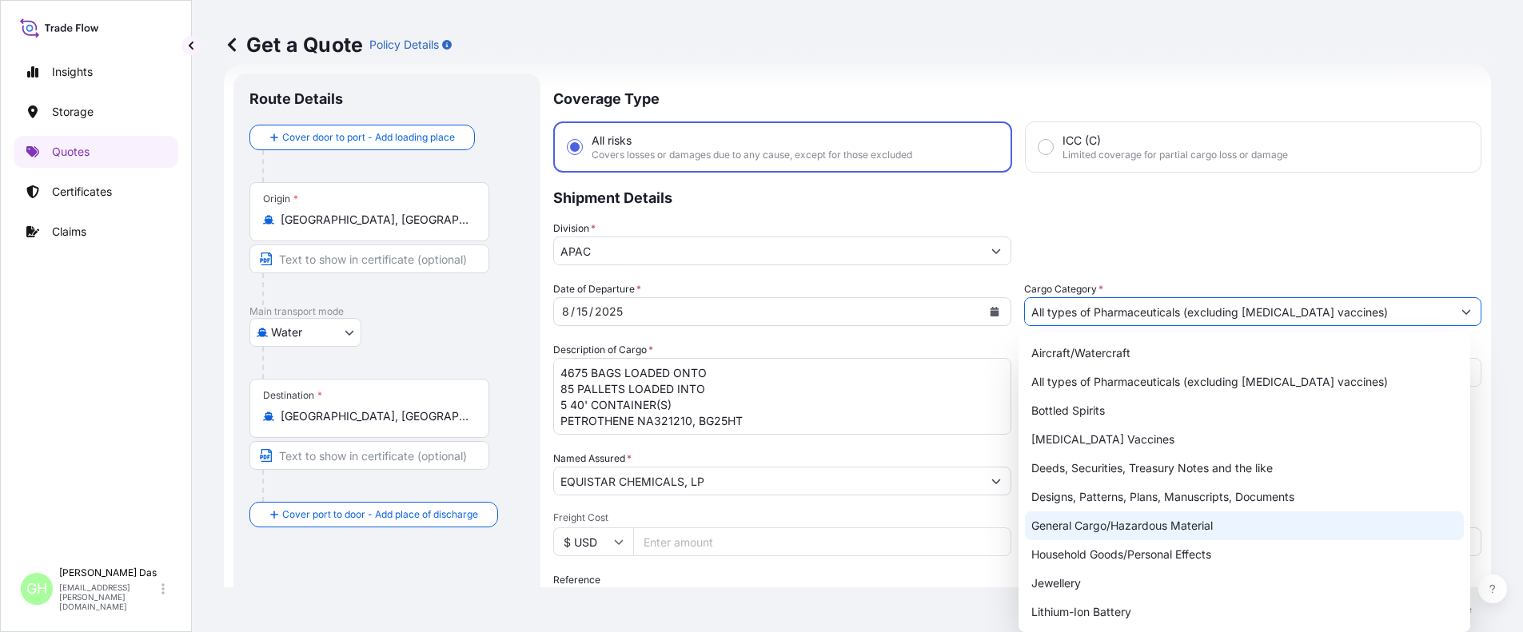
click at [1077, 528] on div "General Cargo/Hazardous Material" at bounding box center [1244, 526] width 439 height 29
type input "General Cargo/Hazardous Material"
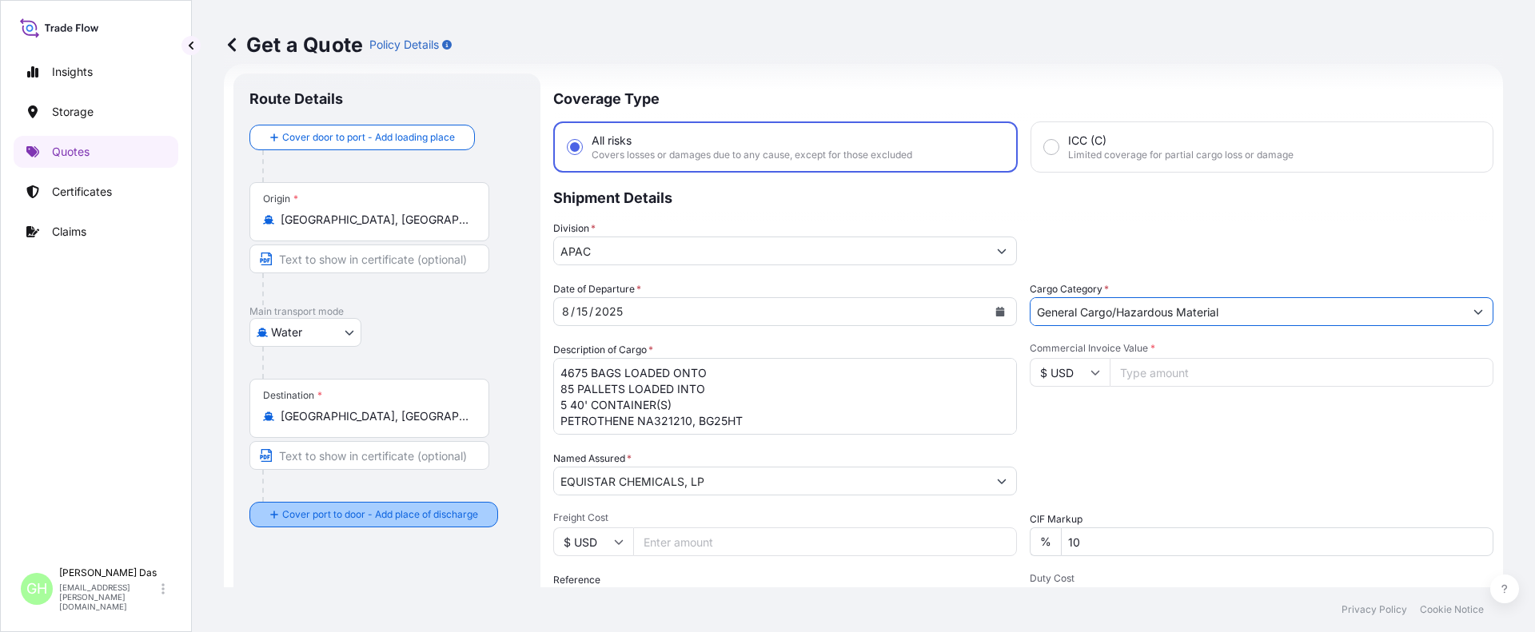
scroll to position [245, 0]
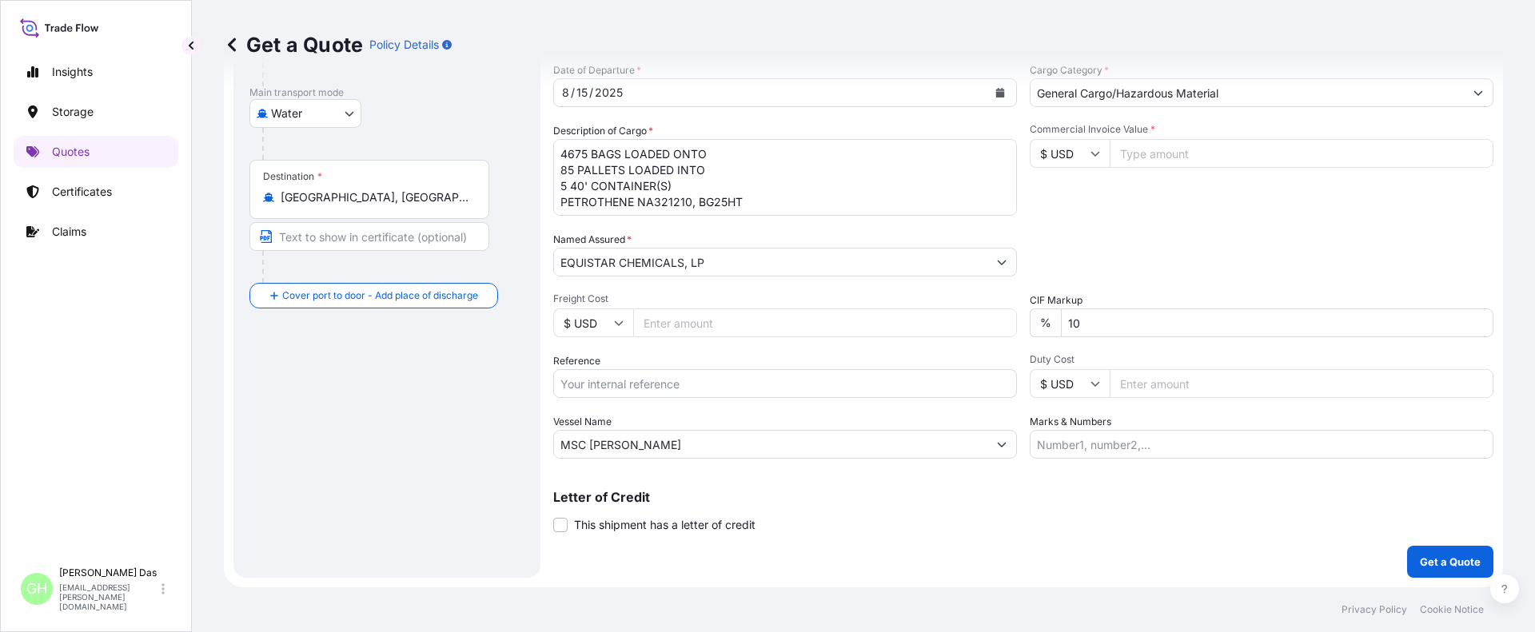
click at [209, 502] on div "Get a Quote Policy Details Route Details Cover door to port - Add loading place…" at bounding box center [863, 293] width 1343 height 587
click at [658, 386] on input "Reference" at bounding box center [785, 383] width 464 height 29
paste input "5012965821"
click at [561, 388] on input "5012965821" at bounding box center [785, 383] width 464 height 29
paste input "10420839919"
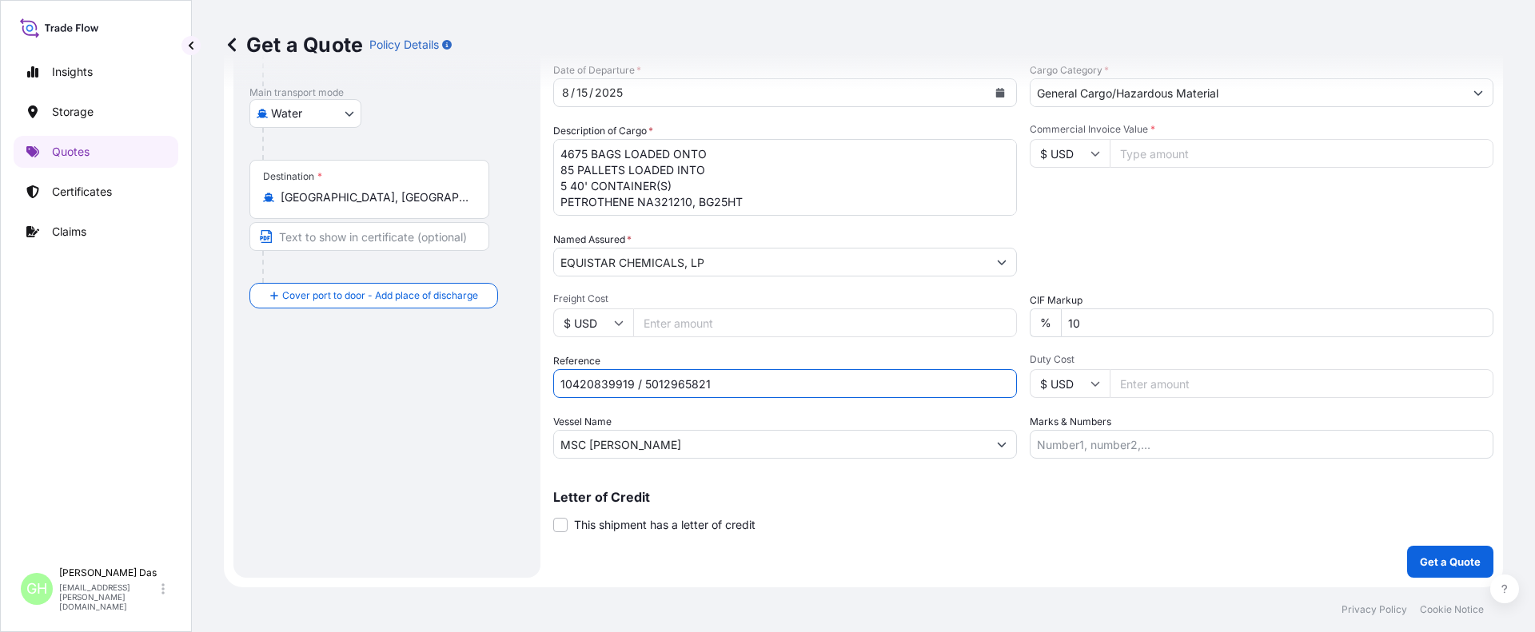
type input "10420839919 / 5012965821"
drag, startPoint x: 181, startPoint y: 510, endPoint x: 196, endPoint y: 508, distance: 15.3
click at [181, 510] on div "Insights Storage Quotes Certificates Claims GH Gayatri [PERSON_NAME] [EMAIL_ADD…" at bounding box center [96, 316] width 192 height 632
click at [1147, 157] on input "Commercial Invoice Value *" at bounding box center [1301, 153] width 384 height 29
paste input "128456.27"
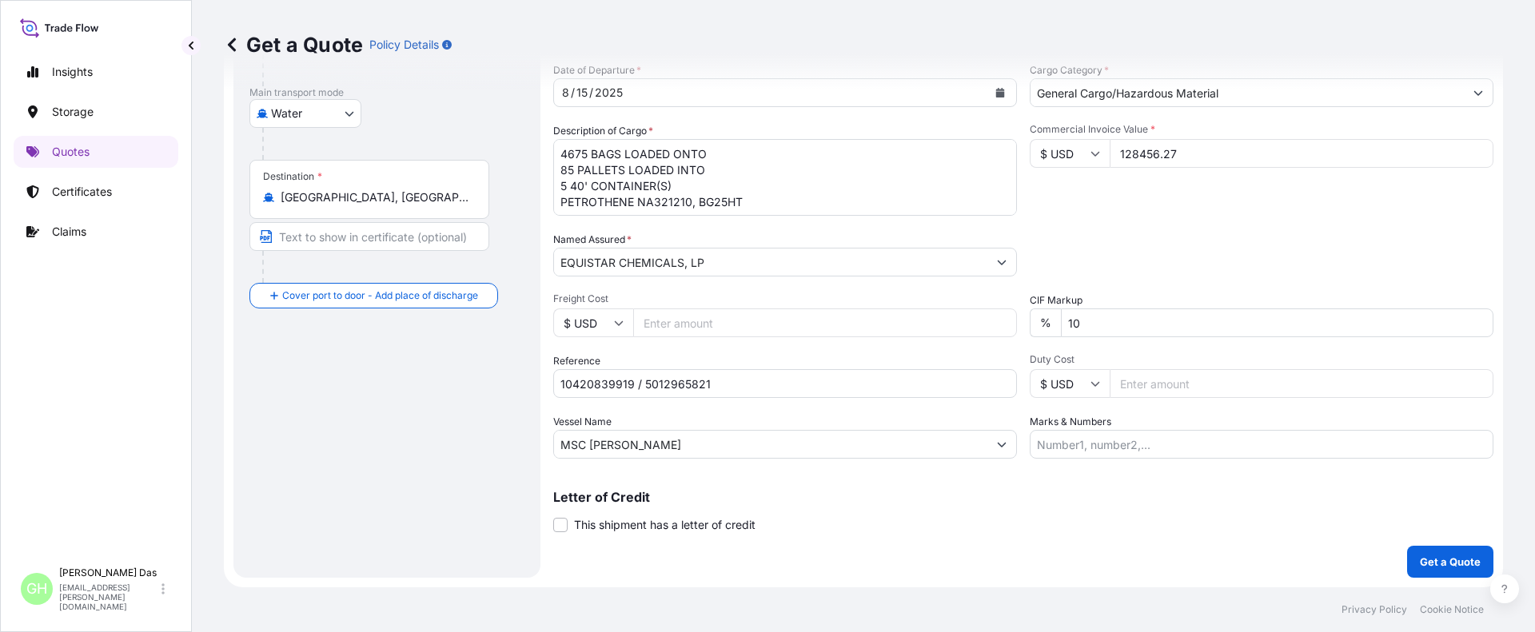
type input "128456.27"
click at [1210, 239] on div "Packing Category Type to search a container mode Please select a primary mode o…" at bounding box center [1261, 254] width 464 height 45
click at [65, 461] on div "Insights Storage Quotes Certificates Claims" at bounding box center [96, 301] width 165 height 518
click at [1427, 559] on p "Get a Quote" at bounding box center [1449, 562] width 61 height 16
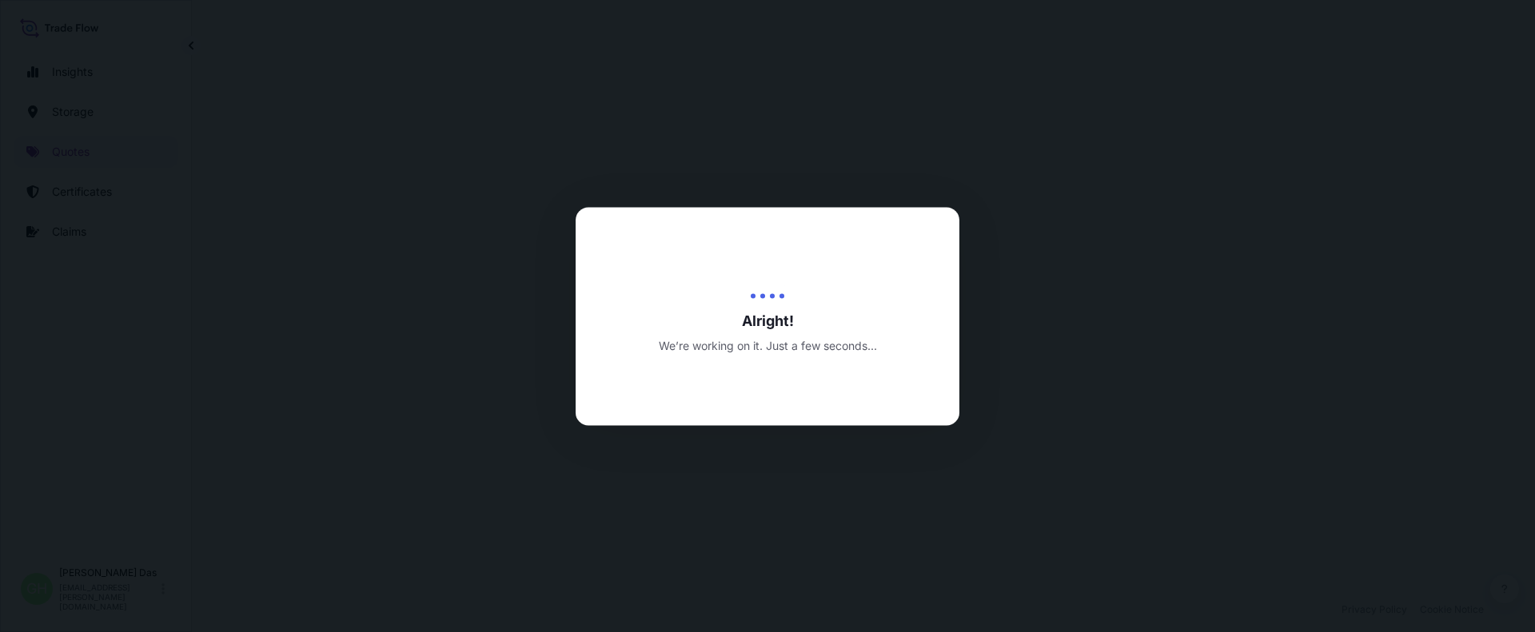
select select "Water"
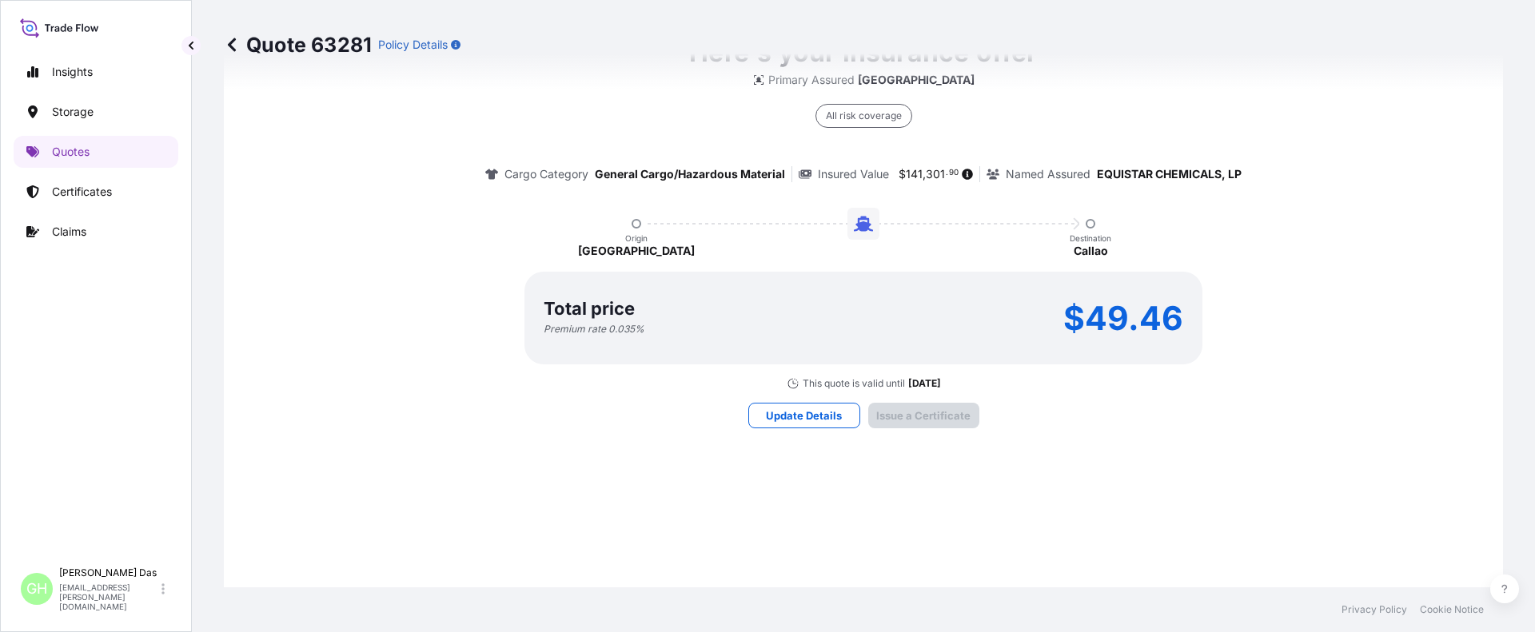
scroll to position [2381, 0]
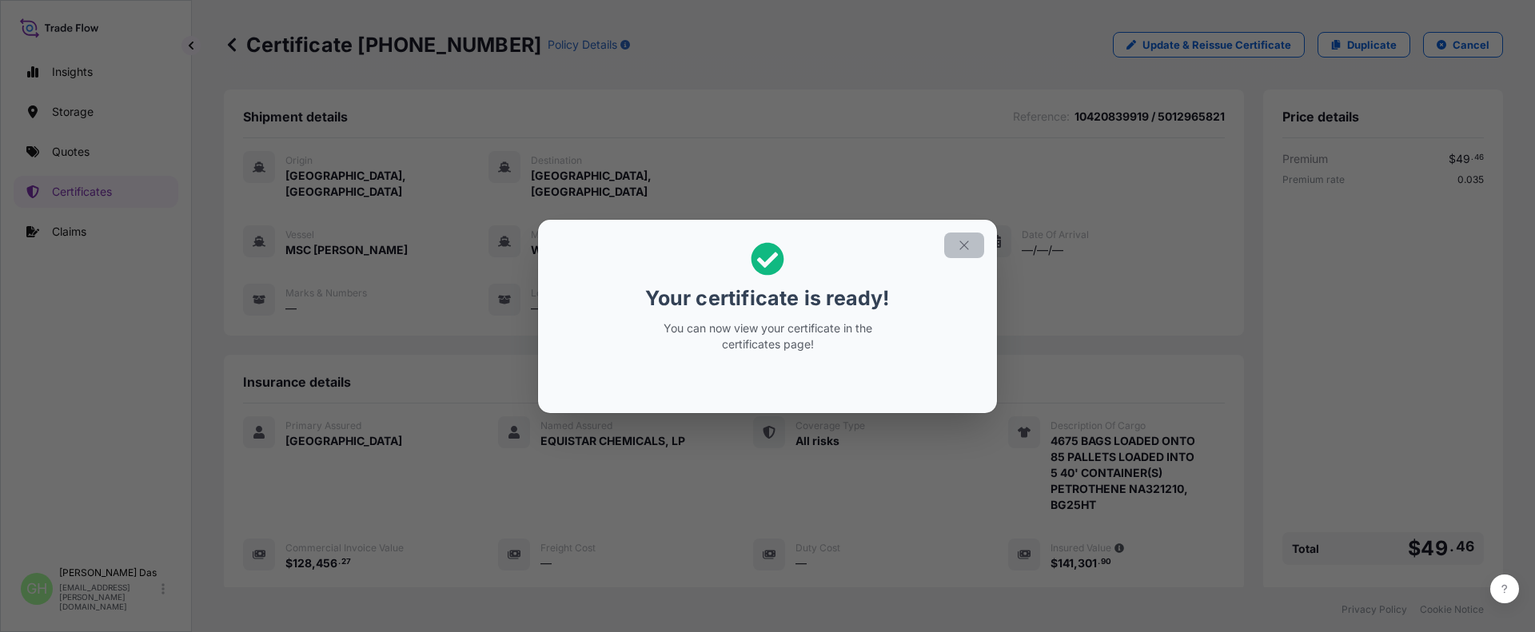
click at [962, 243] on icon "button" at bounding box center [963, 245] width 9 height 9
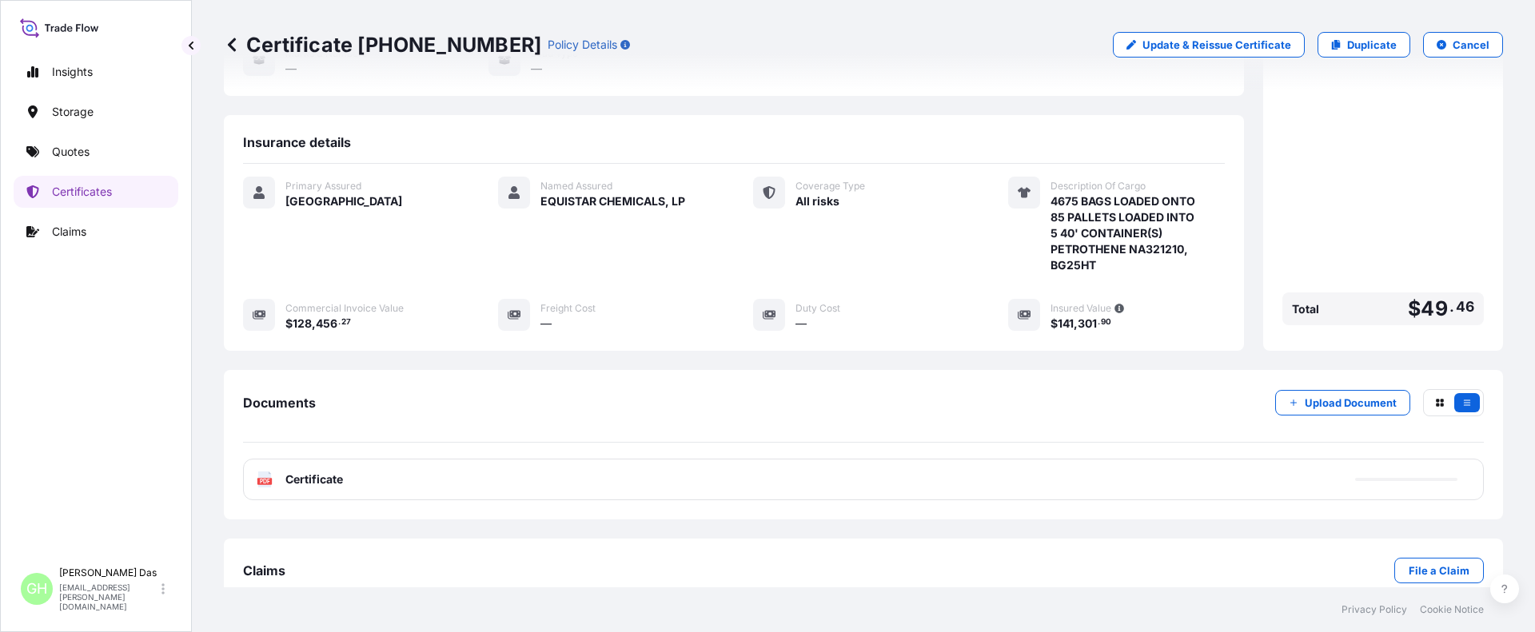
scroll to position [256, 0]
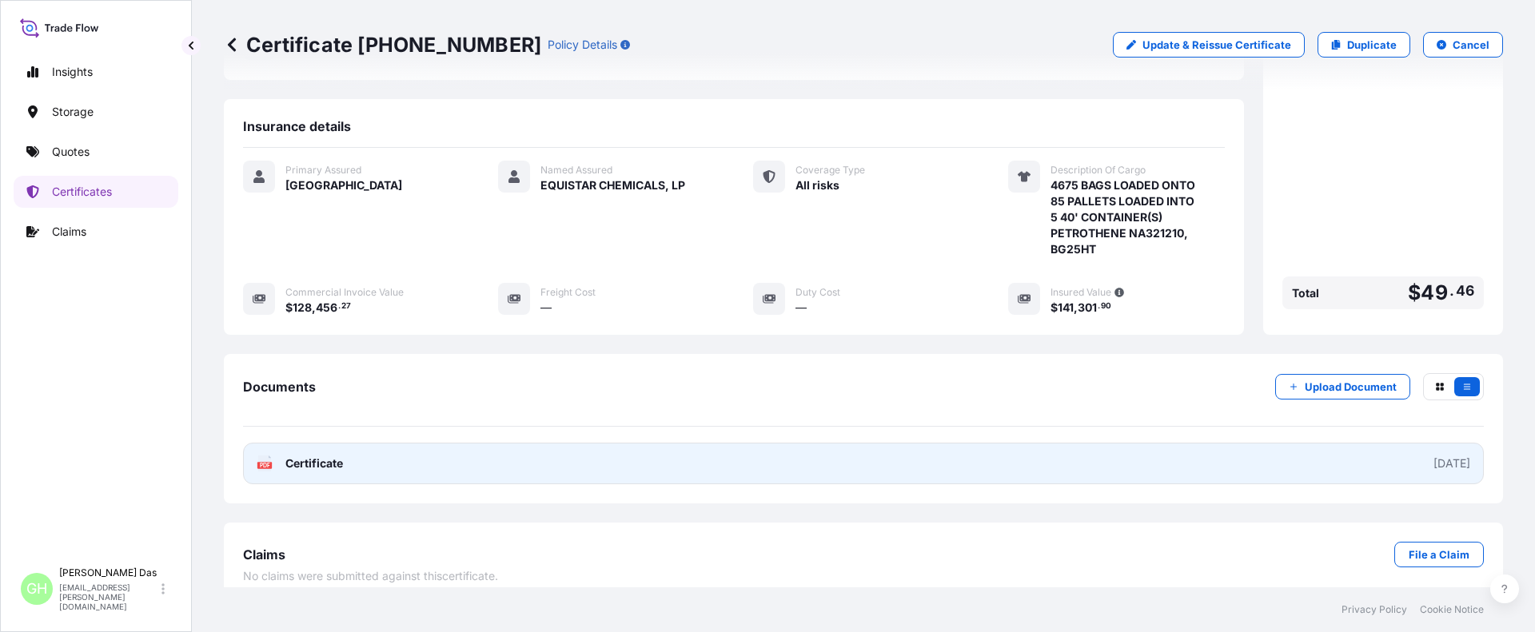
click at [814, 443] on link "PDF Certificate [DATE]" at bounding box center [863, 464] width 1240 height 42
